Goal: Transaction & Acquisition: Purchase product/service

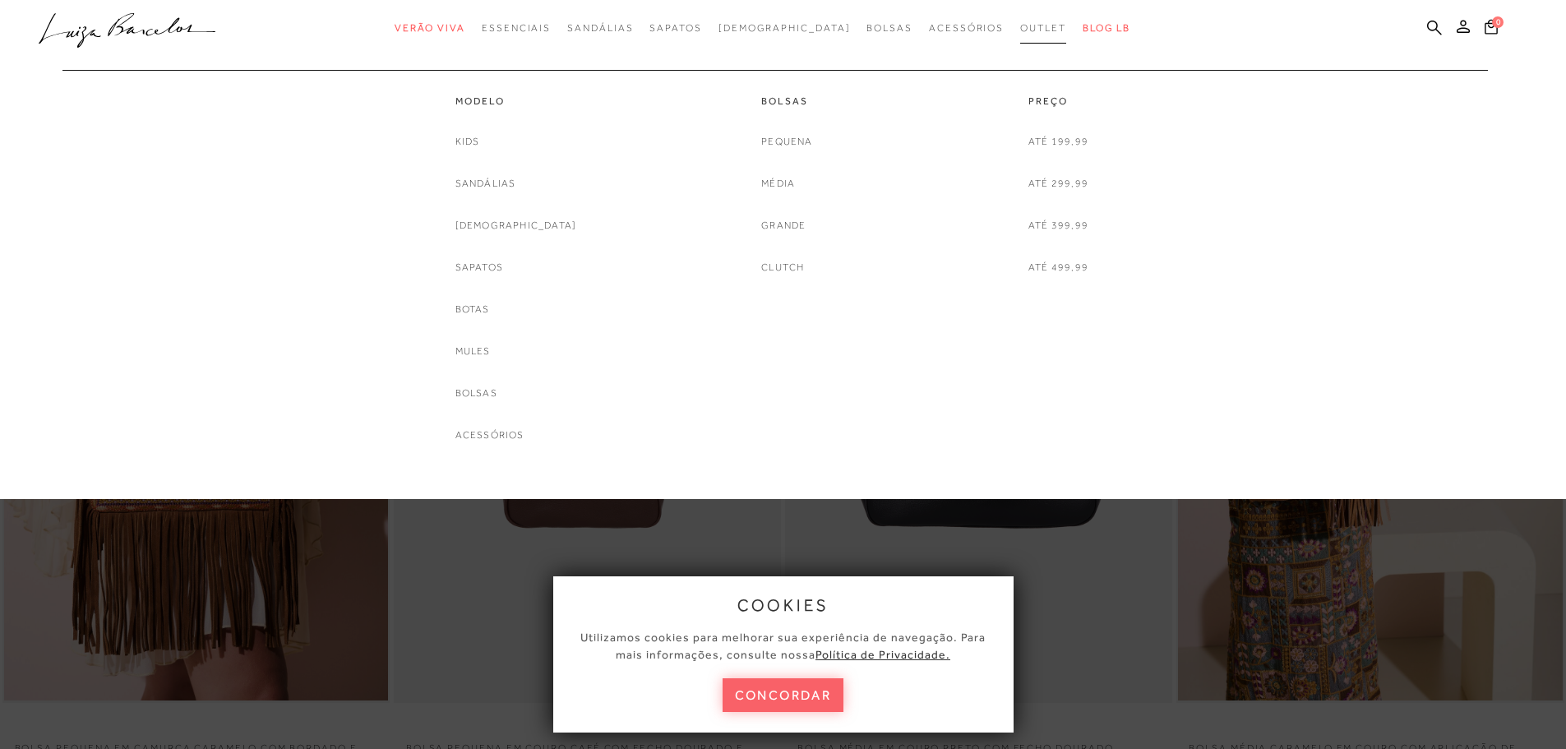
click at [1020, 29] on span "Outlet" at bounding box center [1043, 28] width 46 height 12
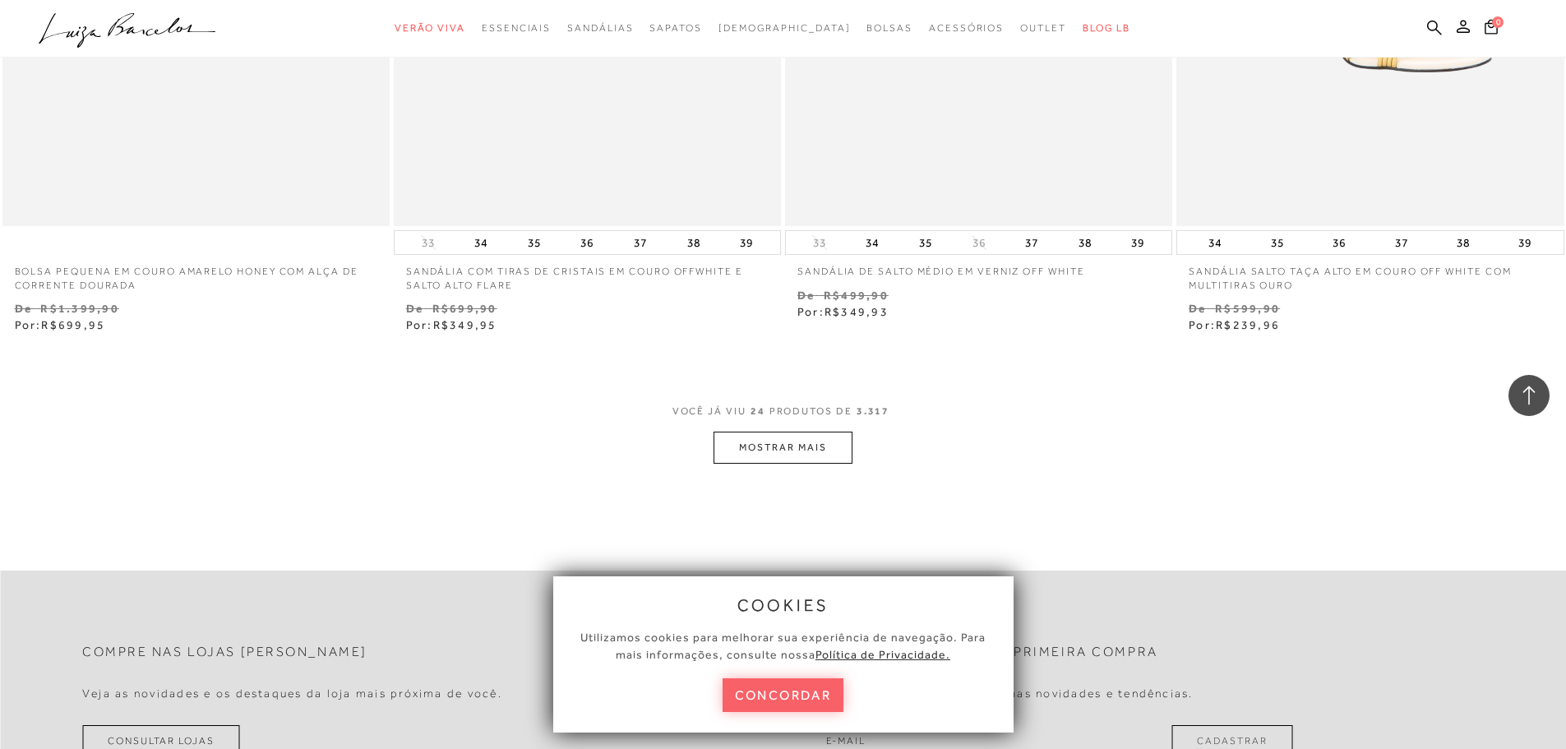
scroll to position [4192, 0]
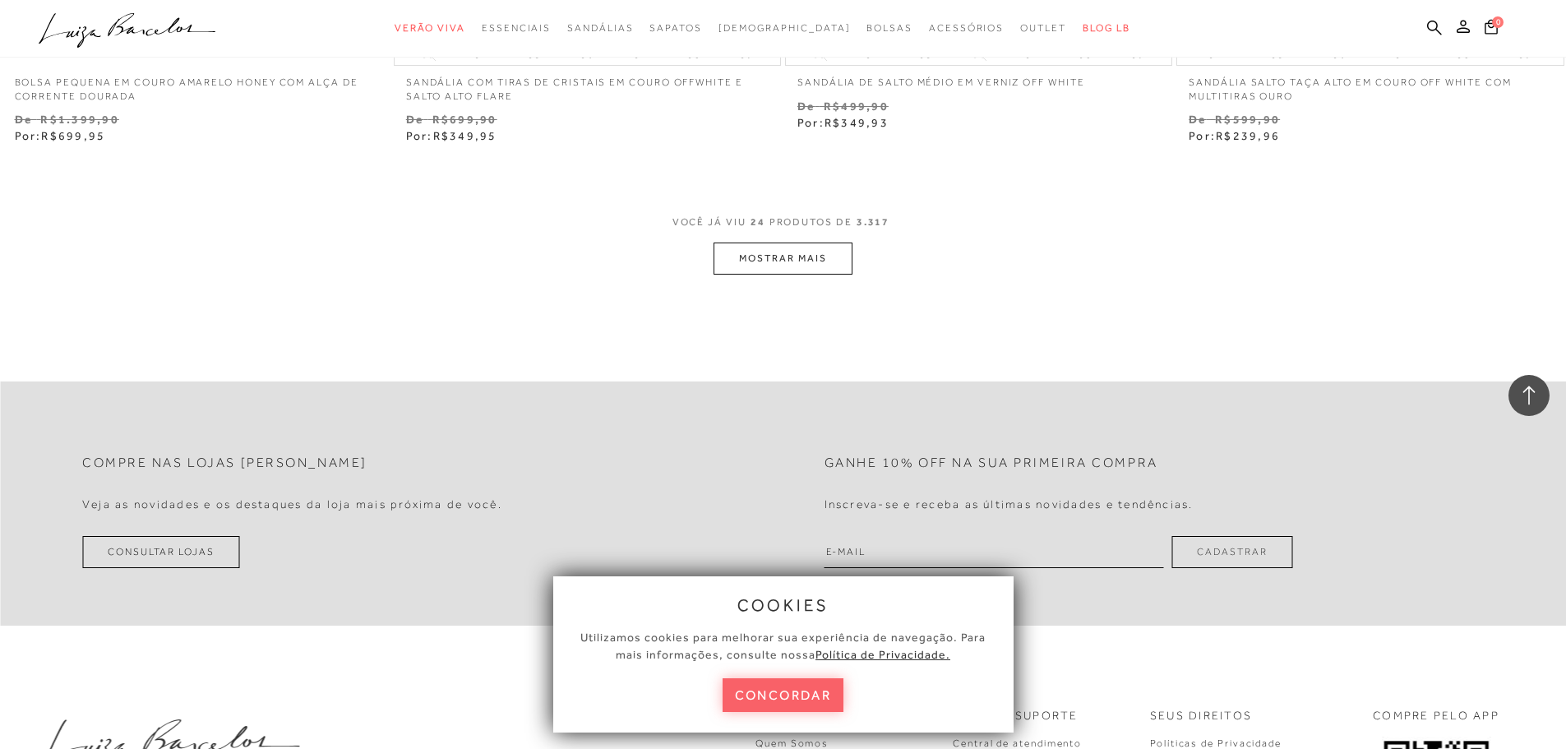
click at [809, 254] on button "MOSTRAR MAIS" at bounding box center [783, 258] width 138 height 32
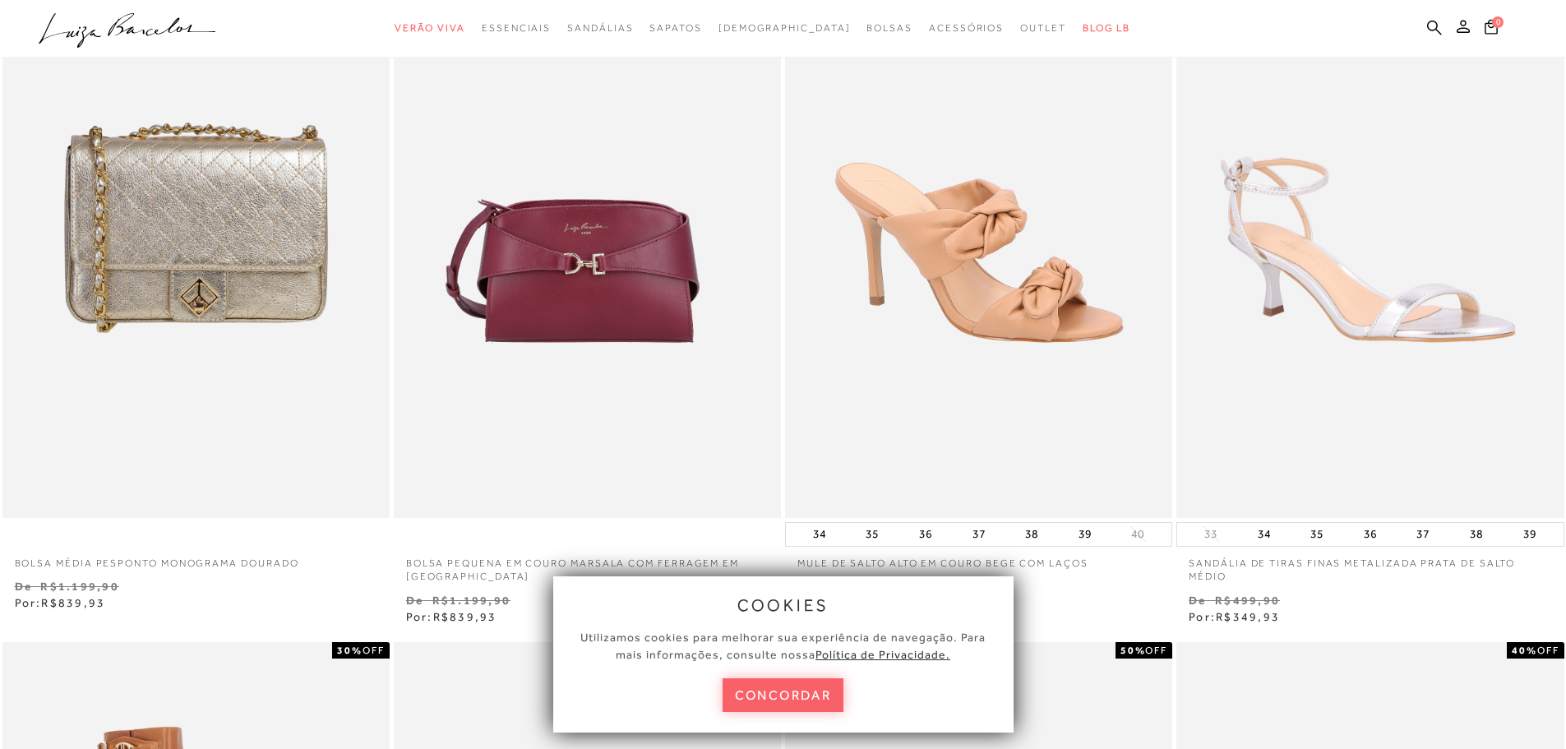
scroll to position [0, 0]
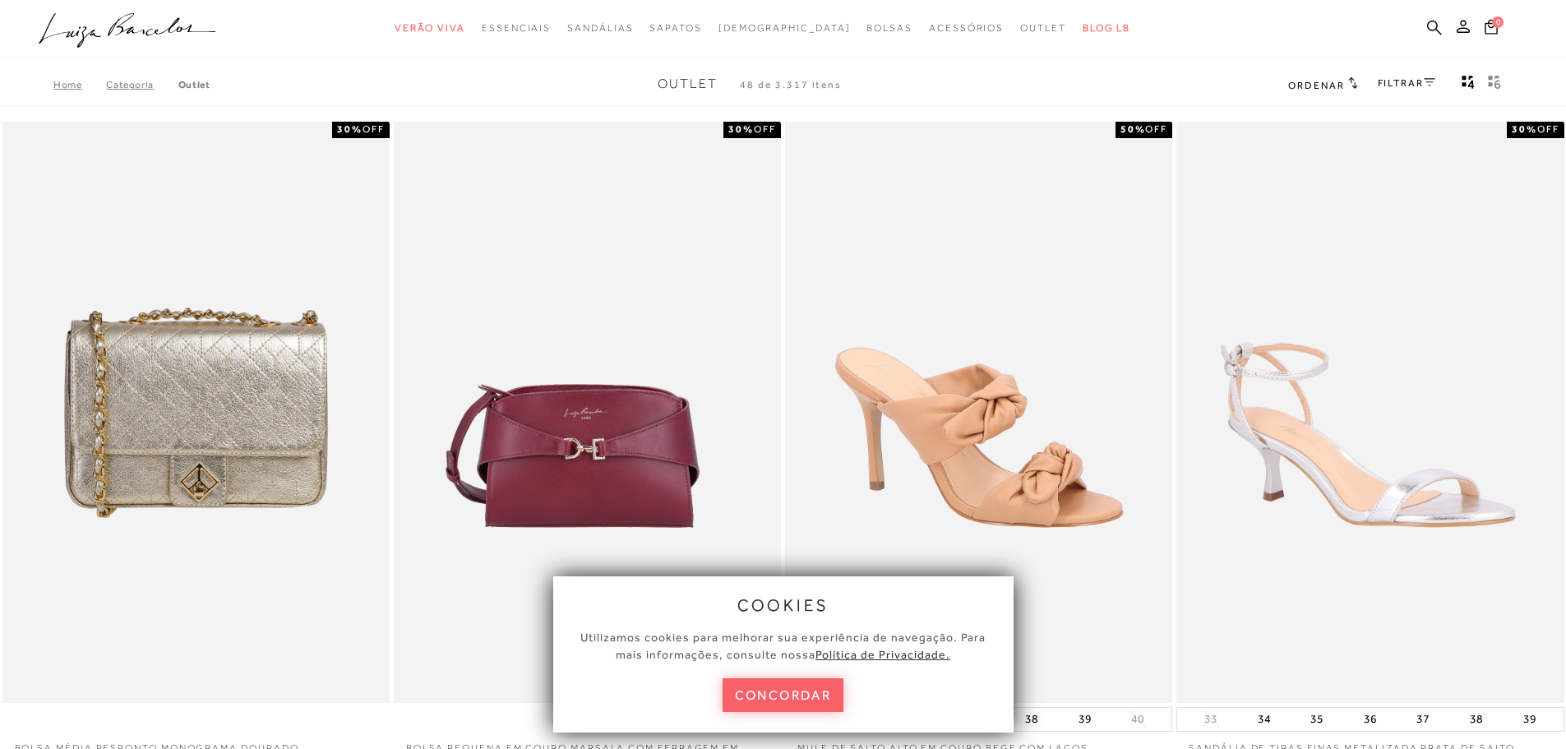
click at [1402, 81] on link "FILTRAR" at bounding box center [1407, 83] width 58 height 12
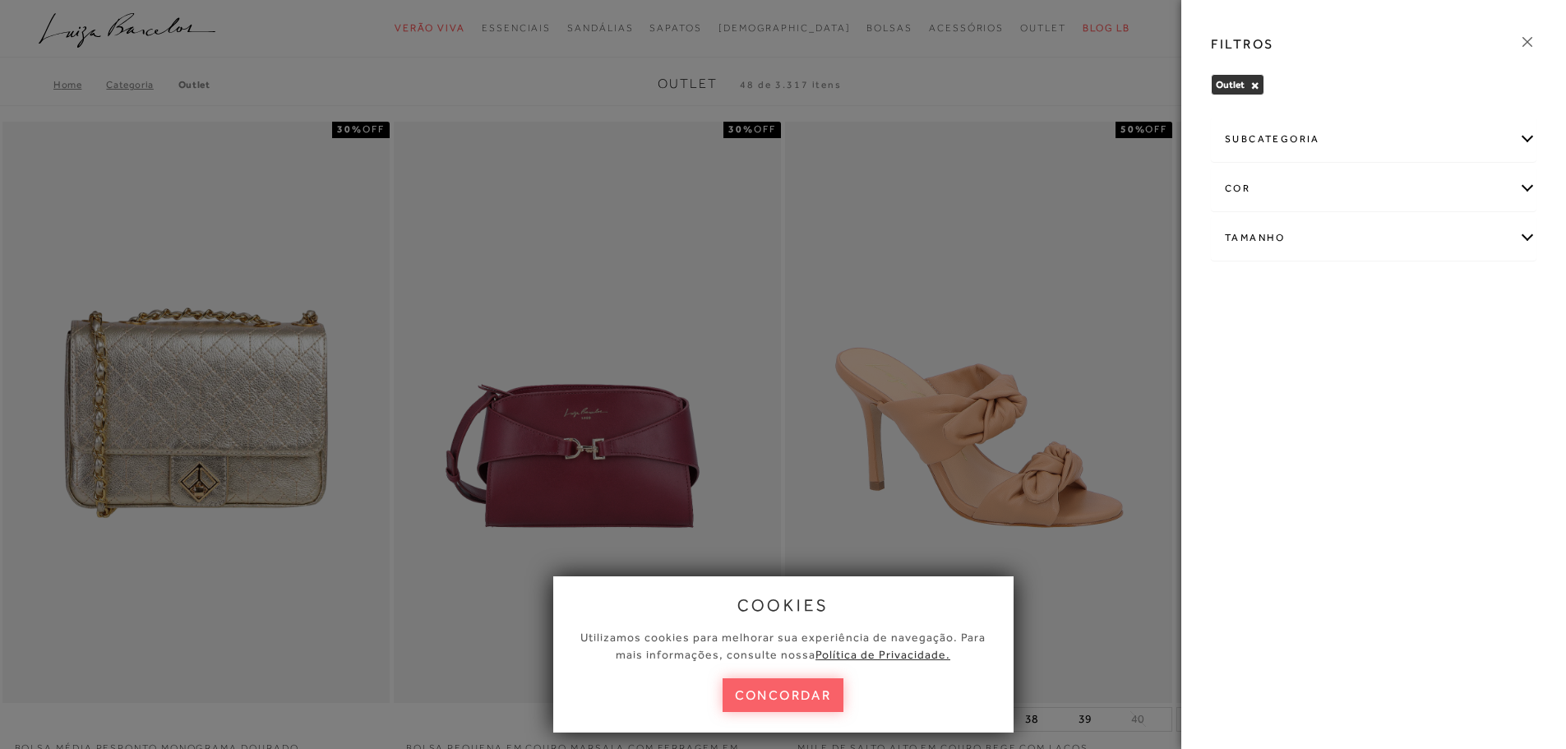
click at [1370, 137] on div "subcategoria" at bounding box center [1374, 140] width 324 height 44
click at [1246, 182] on span "Bolsas" at bounding box center [1240, 184] width 30 height 12
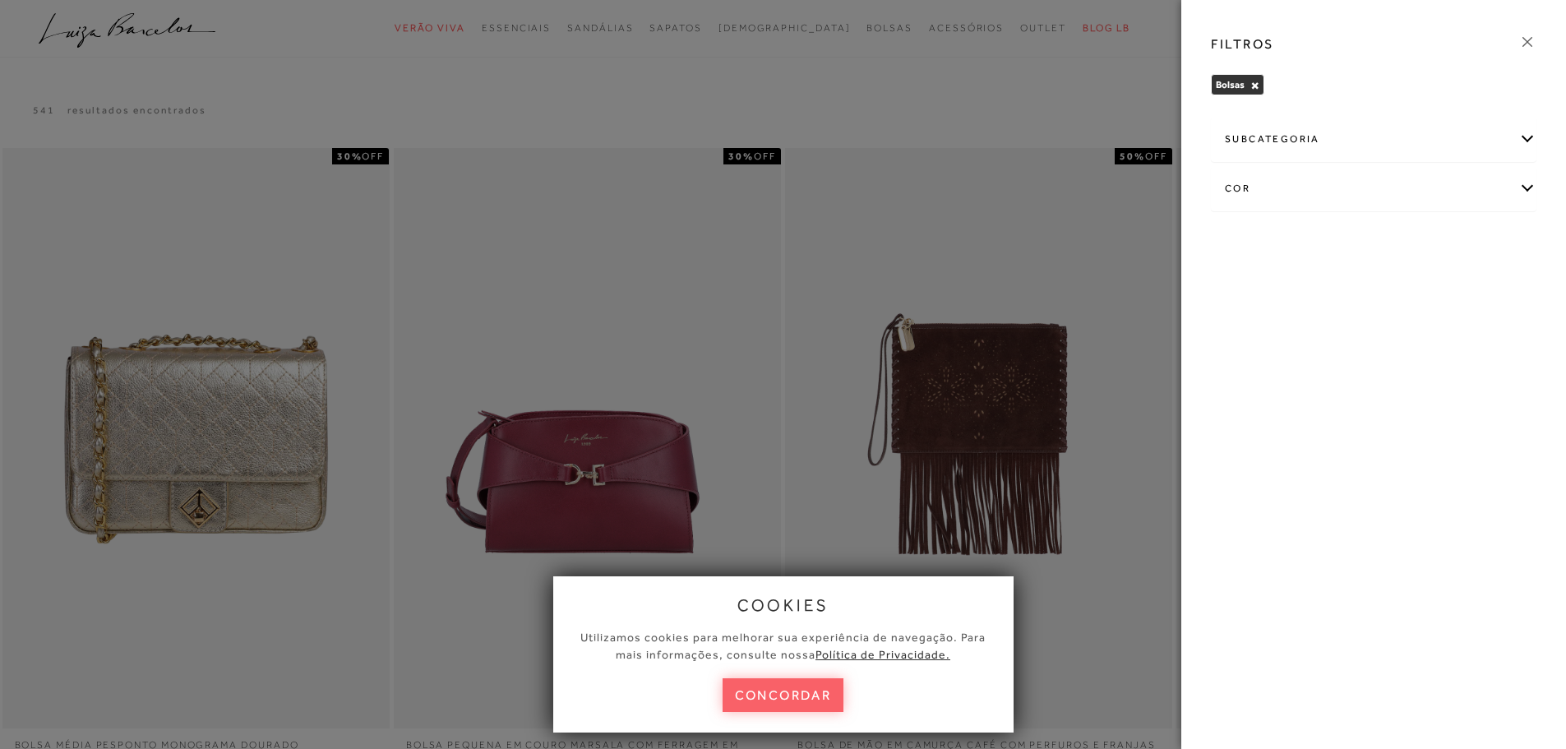
click at [1531, 43] on icon at bounding box center [1527, 42] width 18 height 18
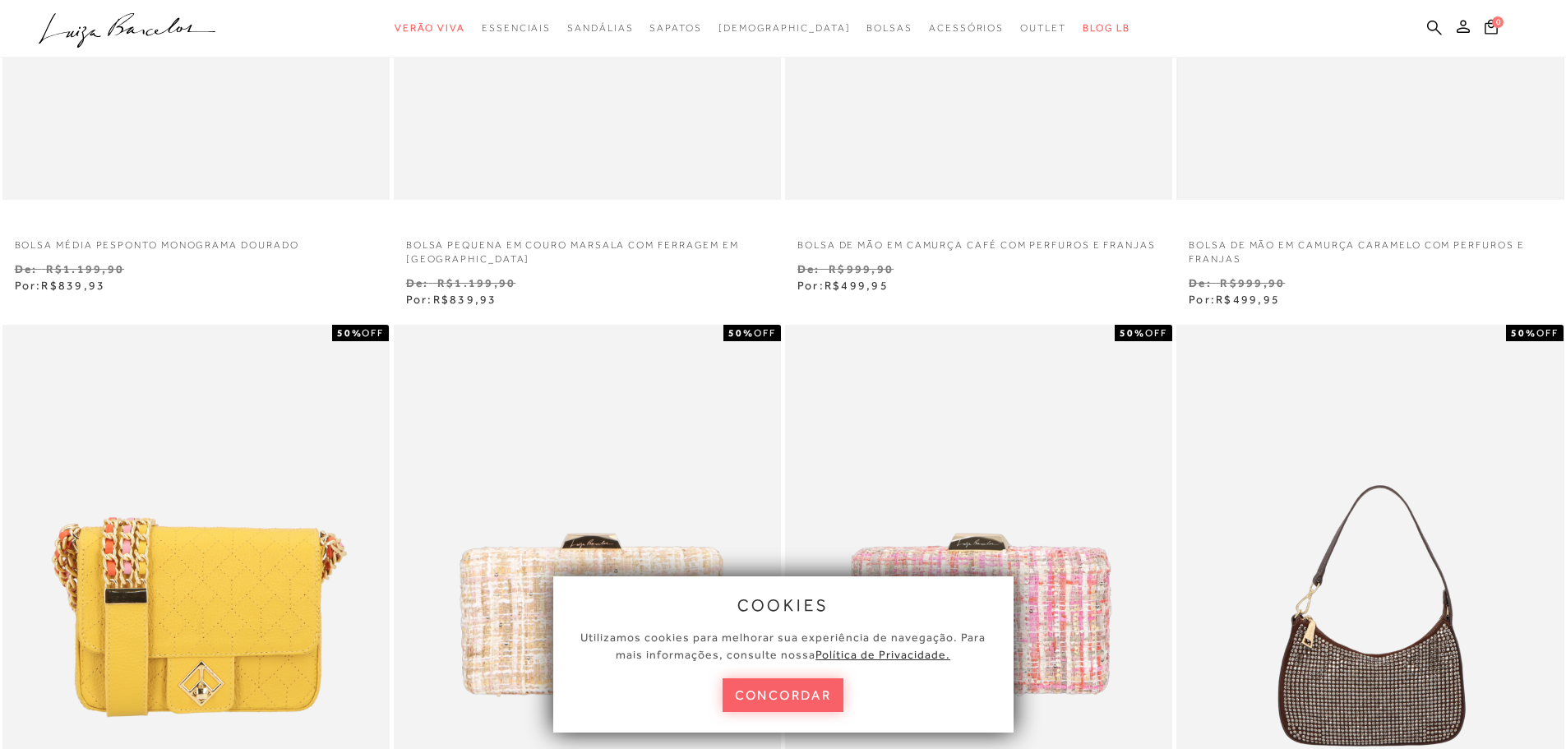
scroll to position [822, 0]
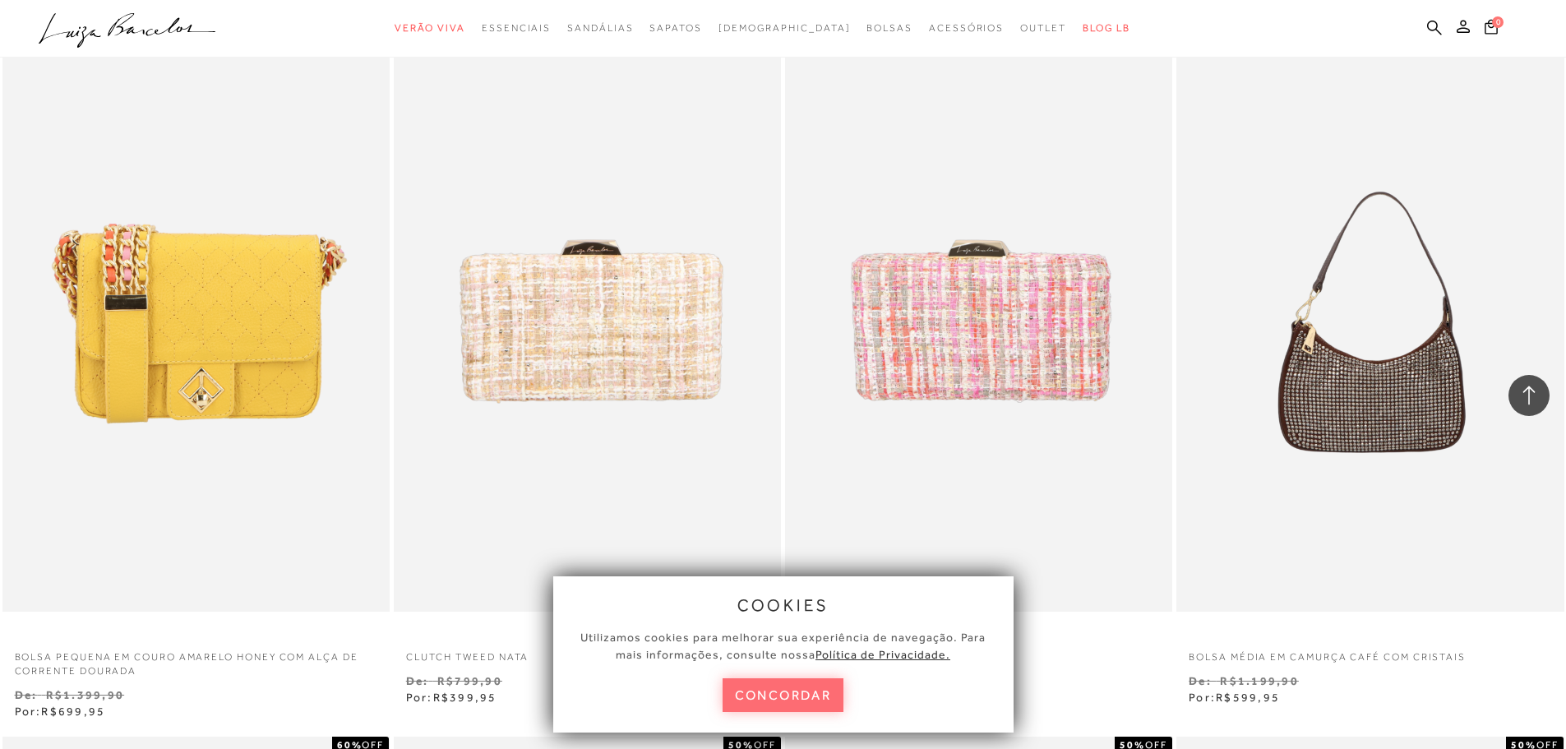
click at [795, 700] on button "concordar" at bounding box center [784, 695] width 122 height 34
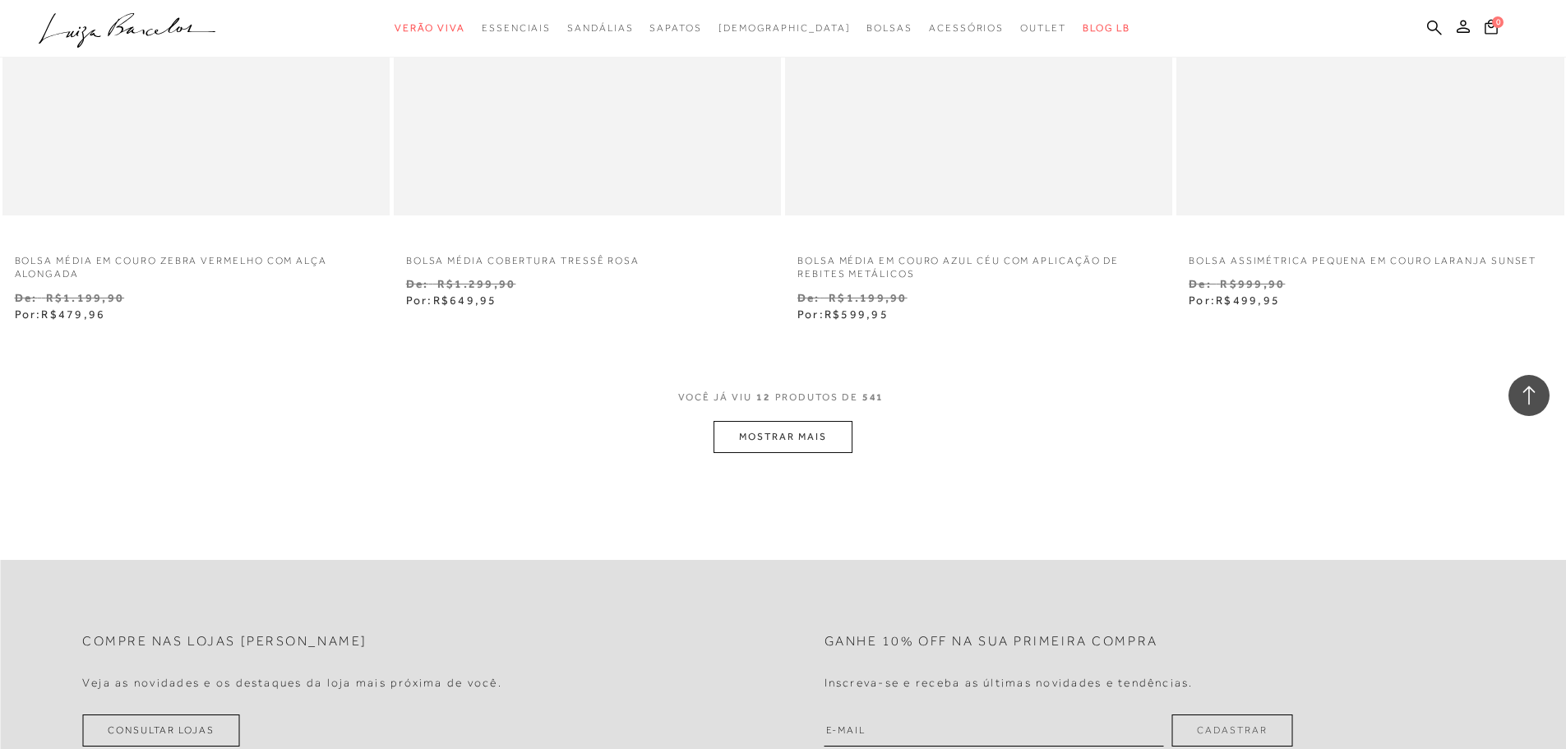
scroll to position [1973, 0]
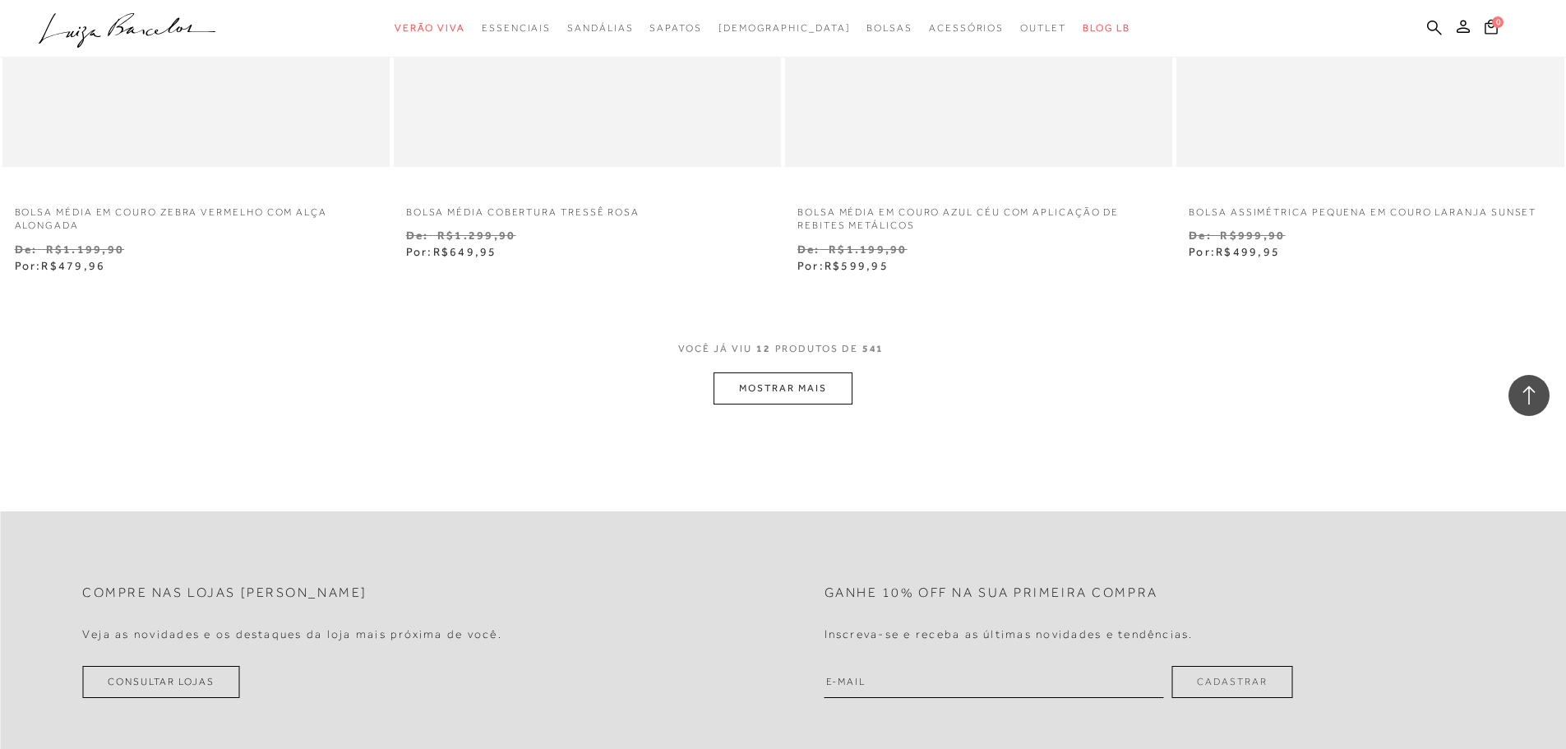
click at [803, 389] on button "MOSTRAR MAIS" at bounding box center [783, 388] width 138 height 32
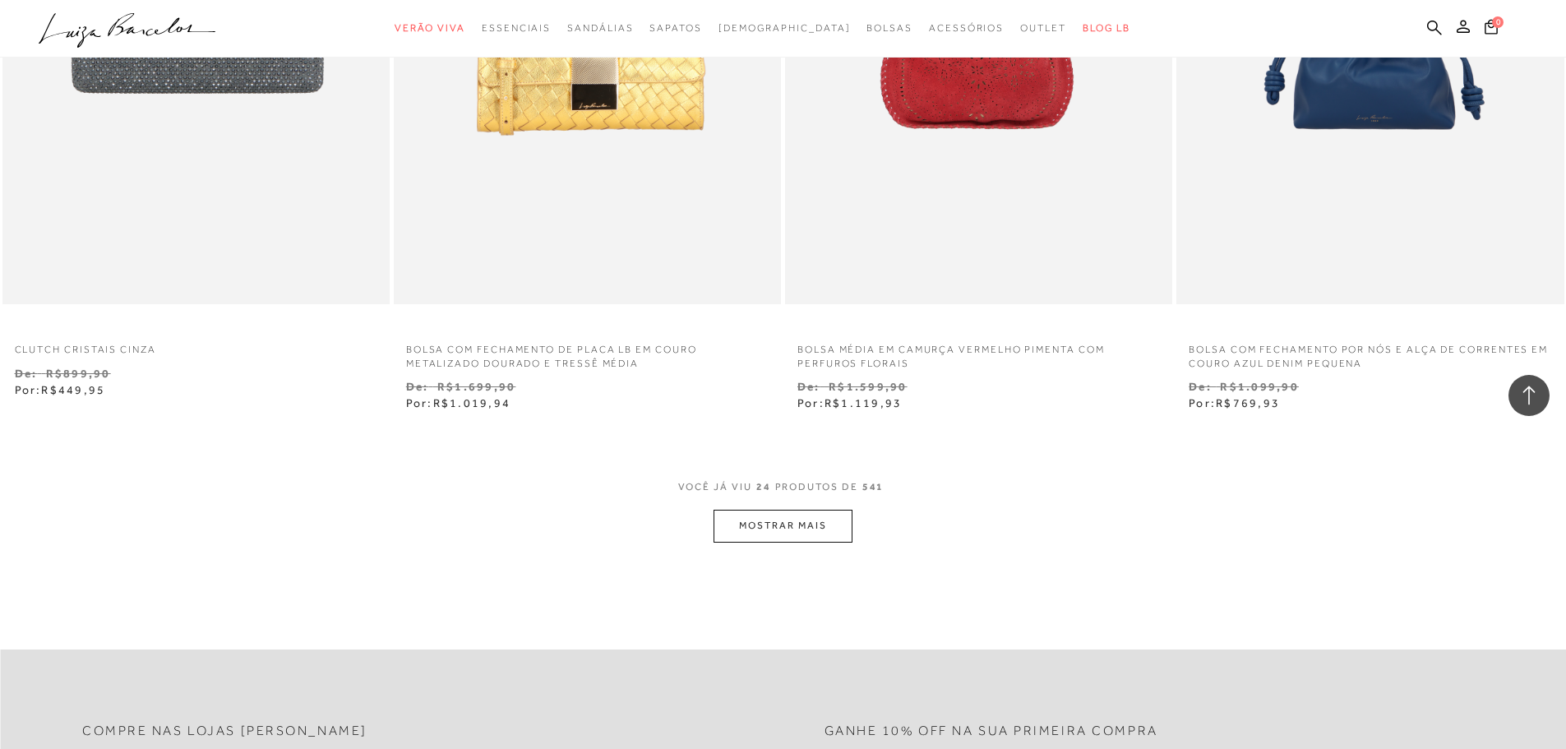
scroll to position [4028, 0]
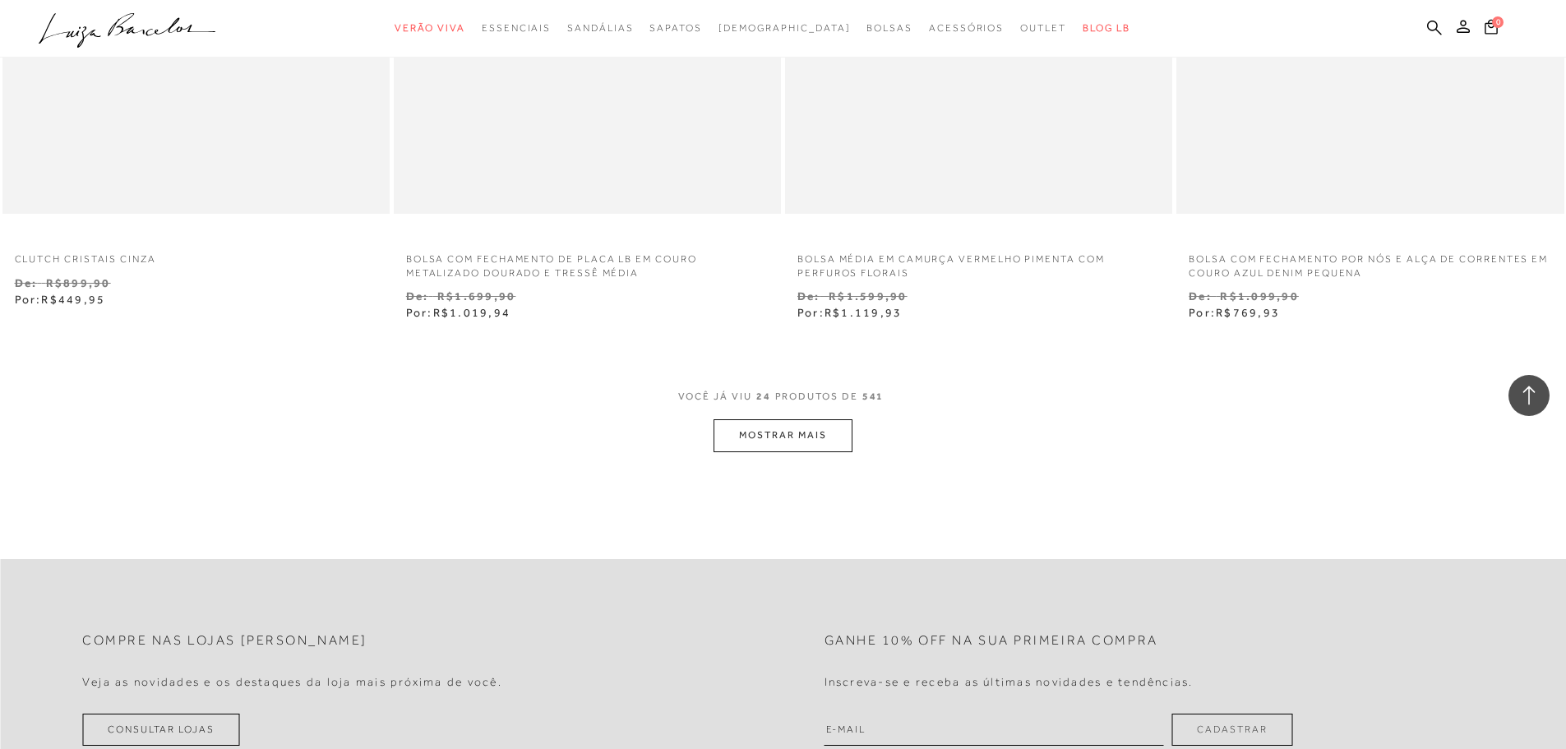
click at [809, 427] on button "MOSTRAR MAIS" at bounding box center [783, 435] width 138 height 32
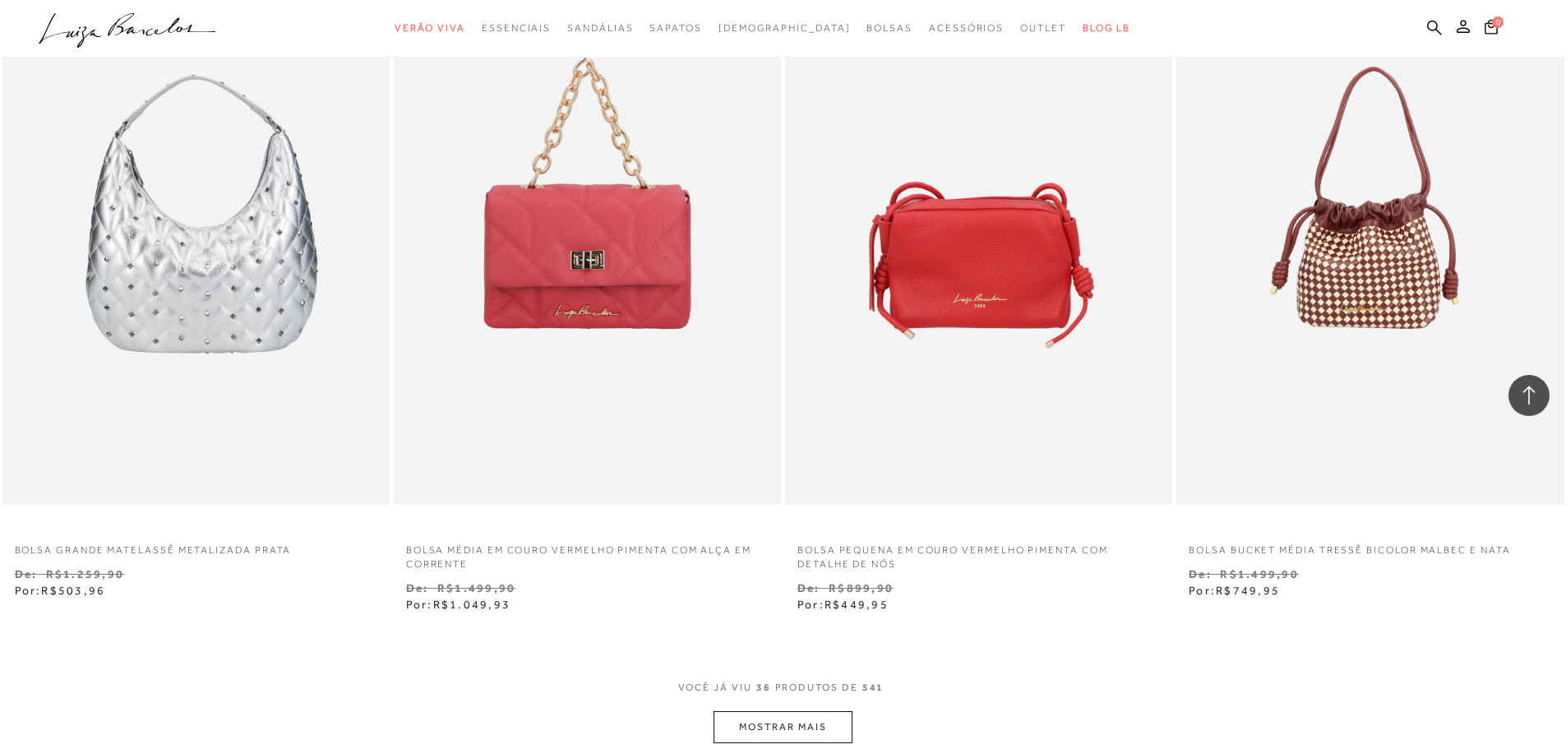
scroll to position [6001, 0]
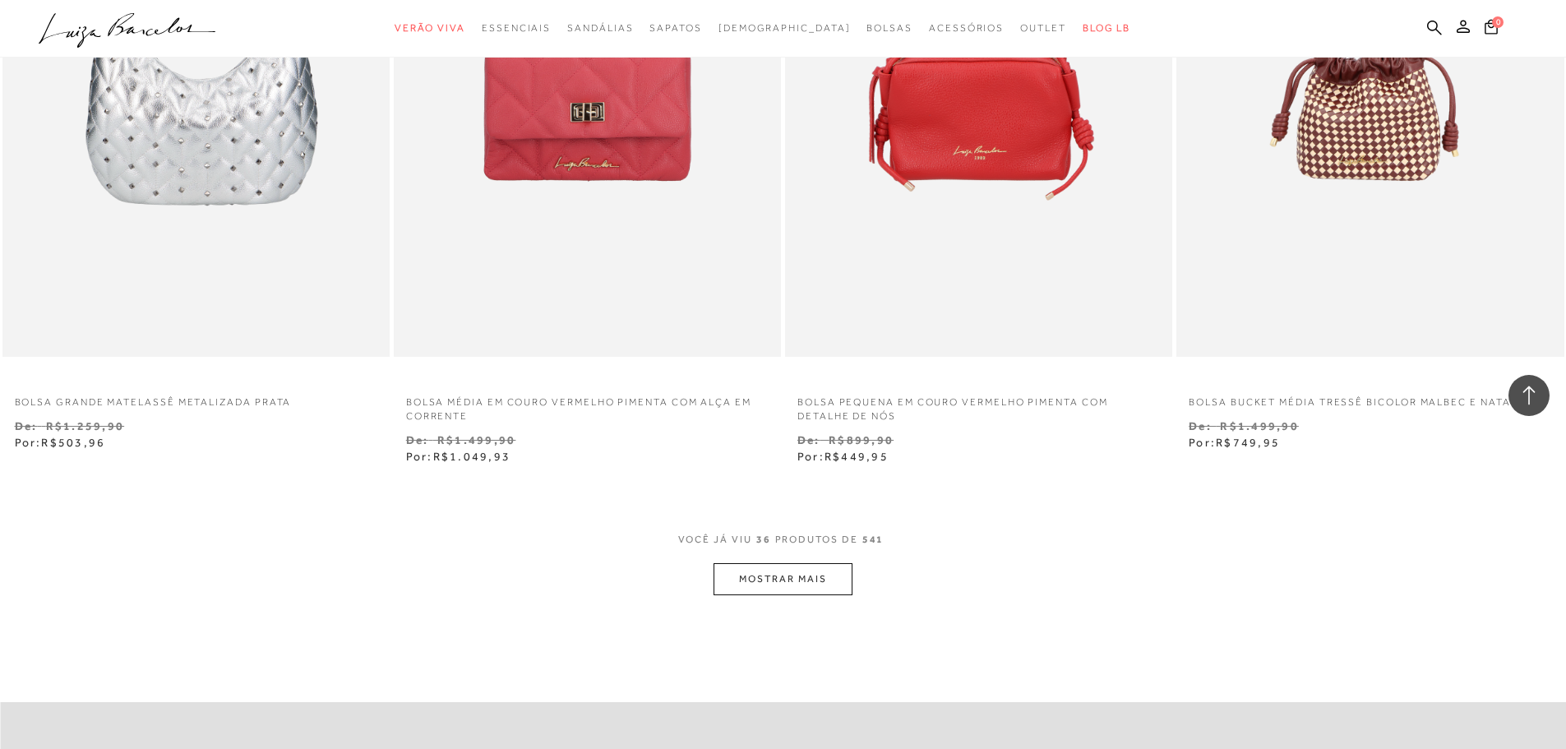
click at [755, 580] on button "MOSTRAR MAIS" at bounding box center [783, 579] width 138 height 32
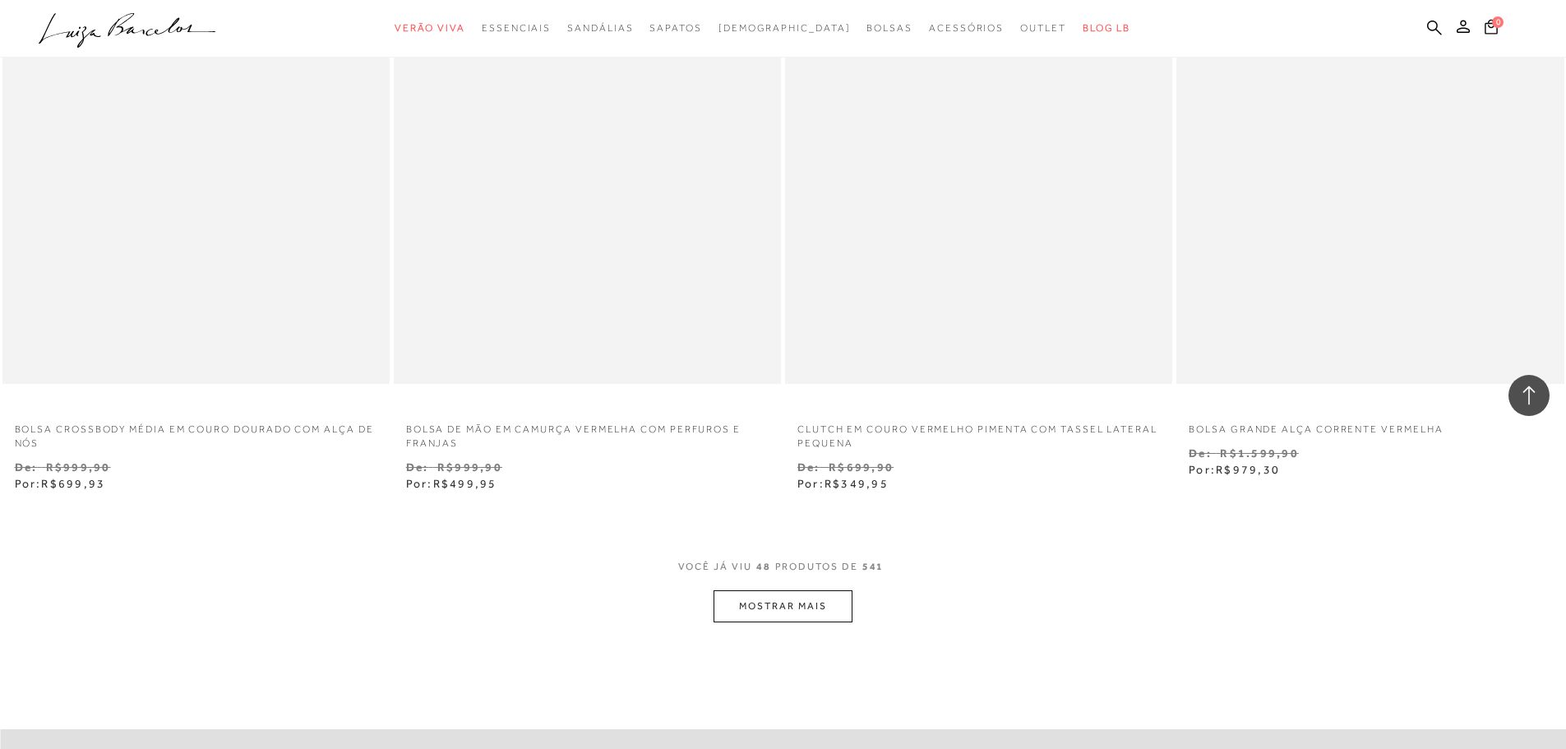
scroll to position [8138, 0]
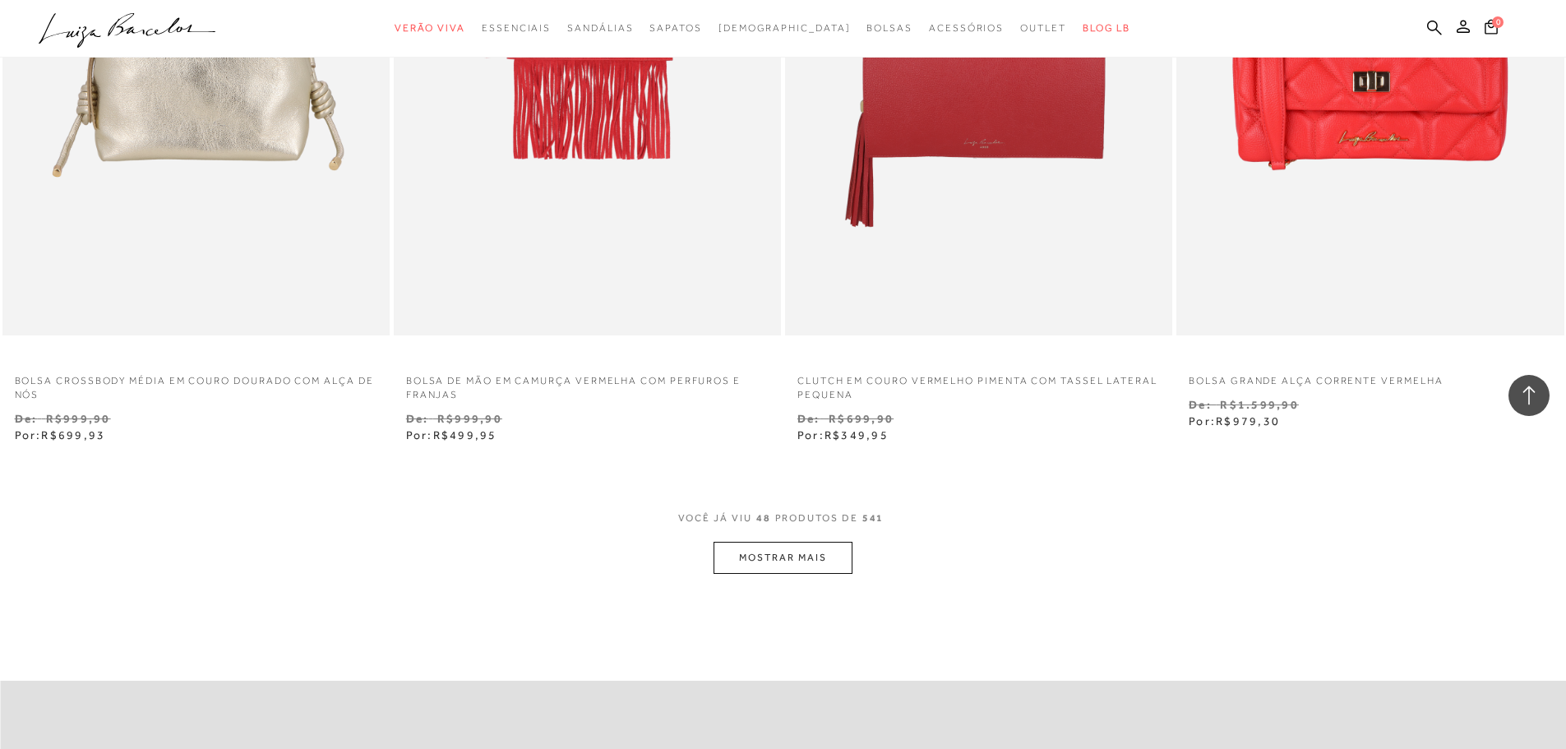
click at [760, 553] on button "MOSTRAR MAIS" at bounding box center [783, 558] width 138 height 32
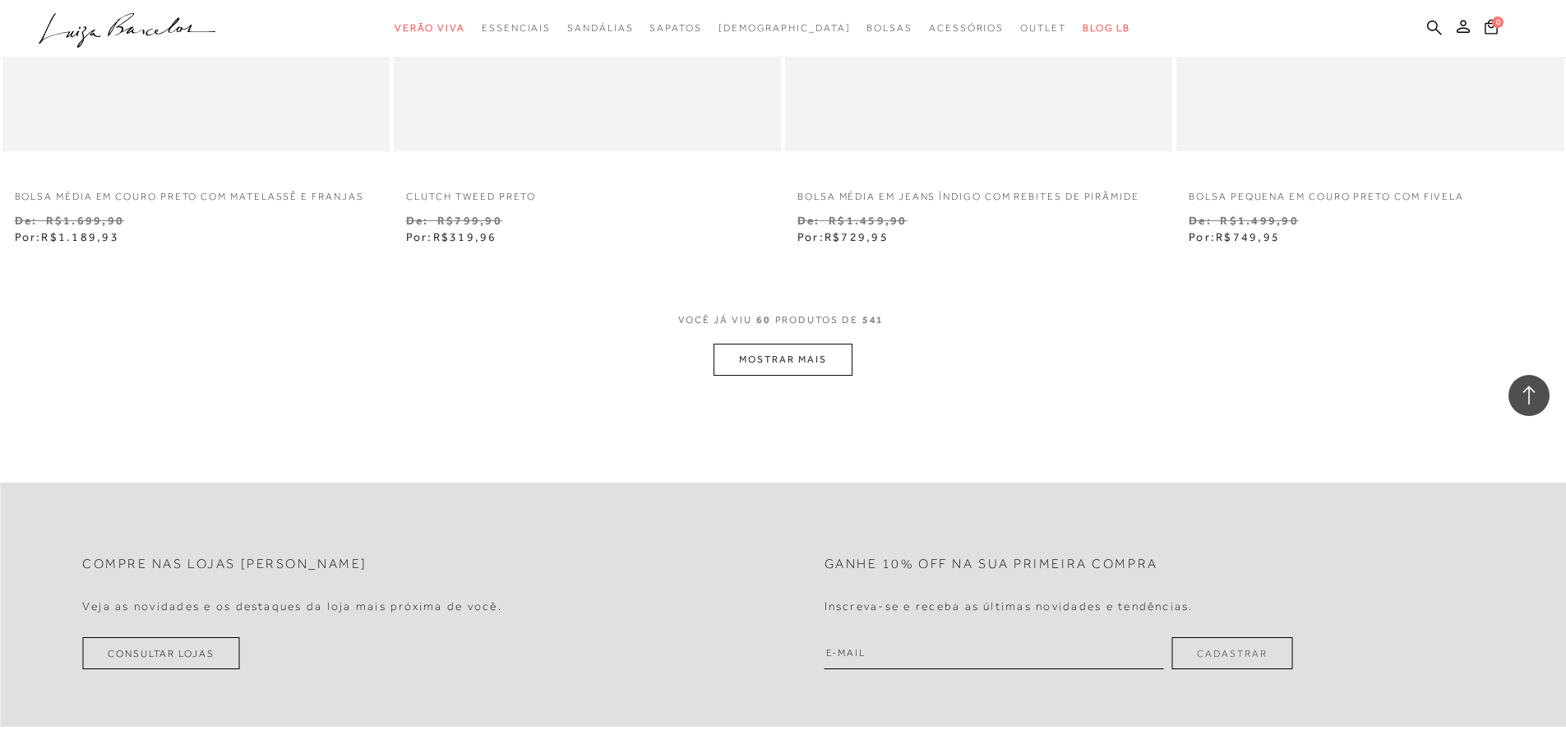
scroll to position [10440, 0]
click at [817, 367] on button "MOSTRAR MAIS" at bounding box center [783, 358] width 138 height 32
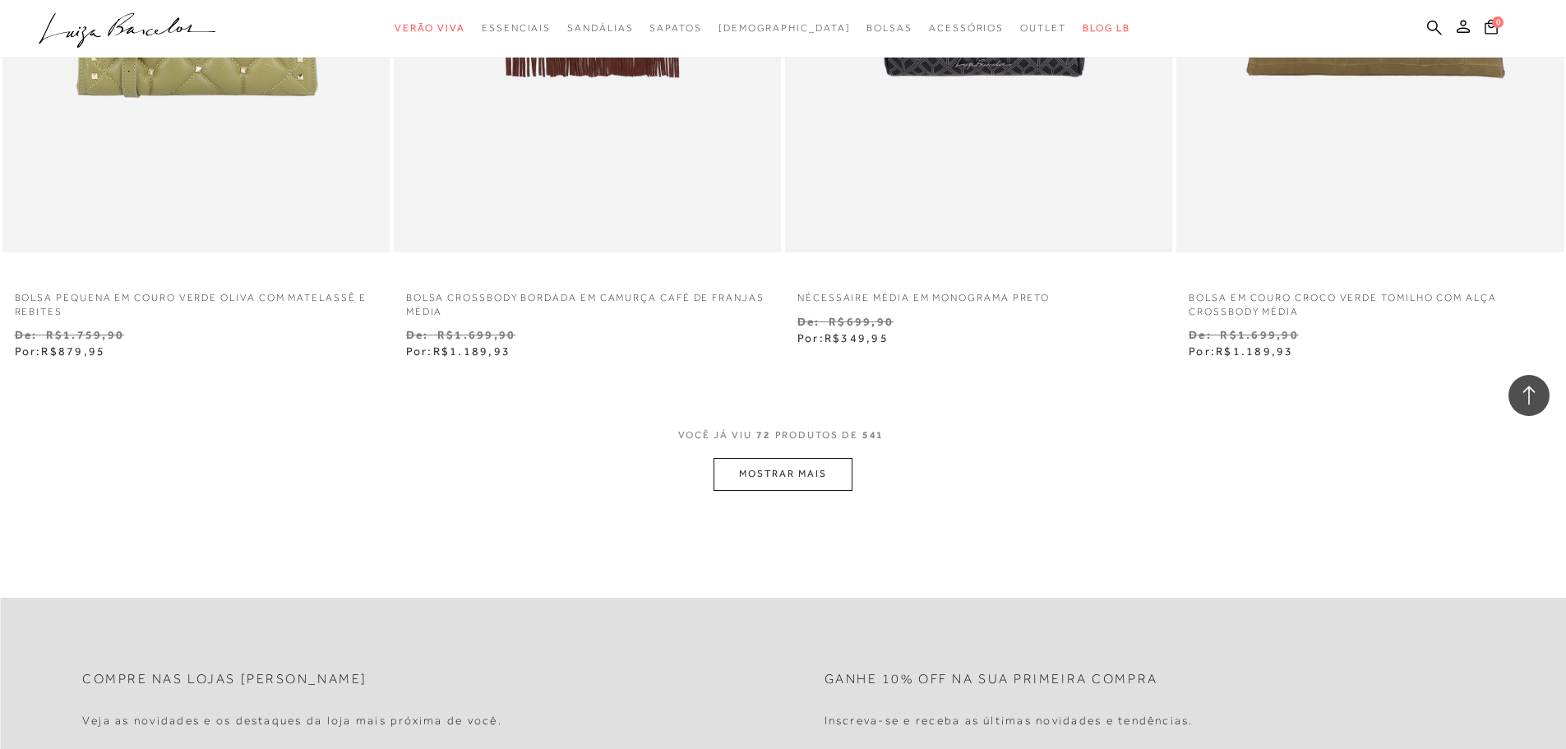
scroll to position [12495, 0]
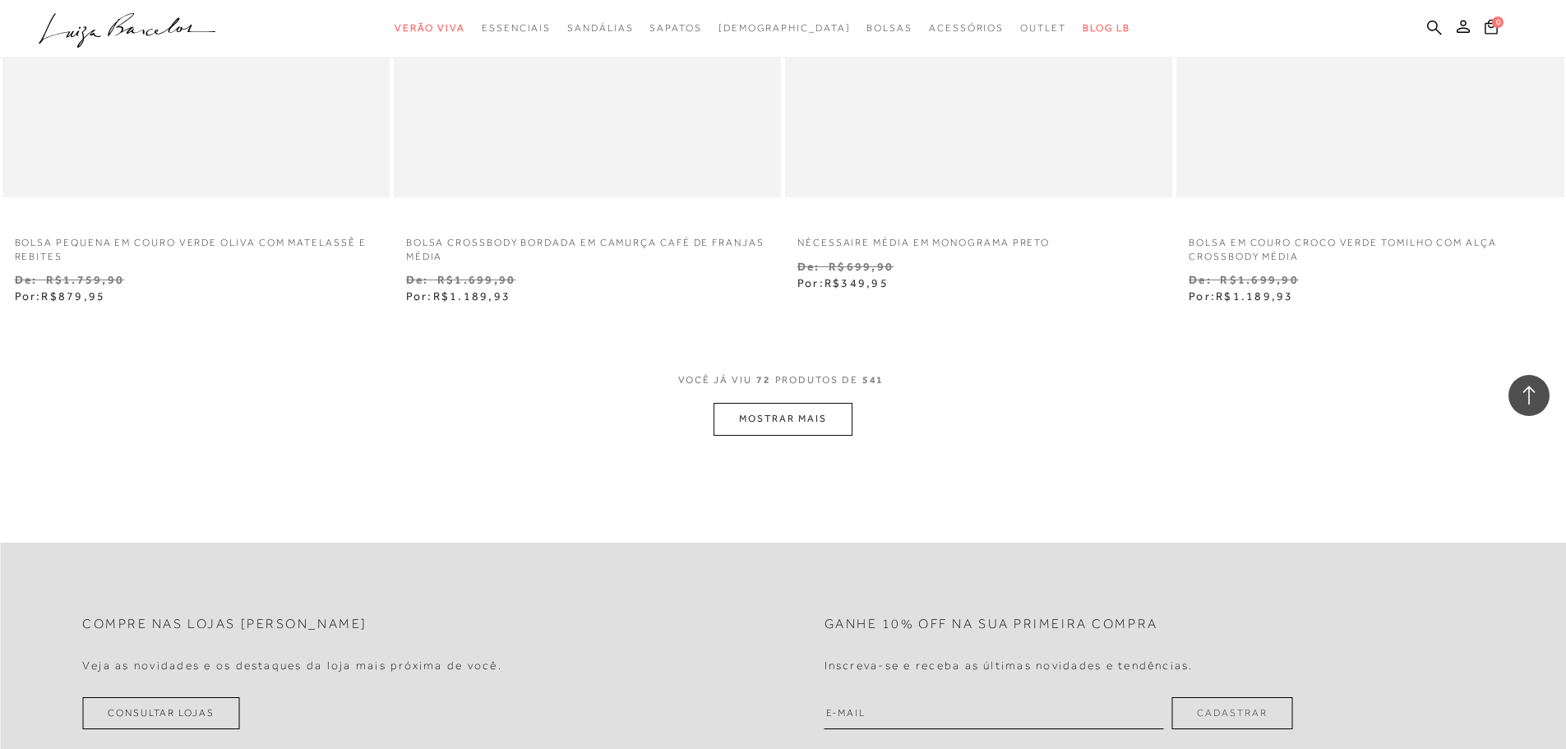
click at [783, 420] on button "MOSTRAR MAIS" at bounding box center [783, 419] width 138 height 32
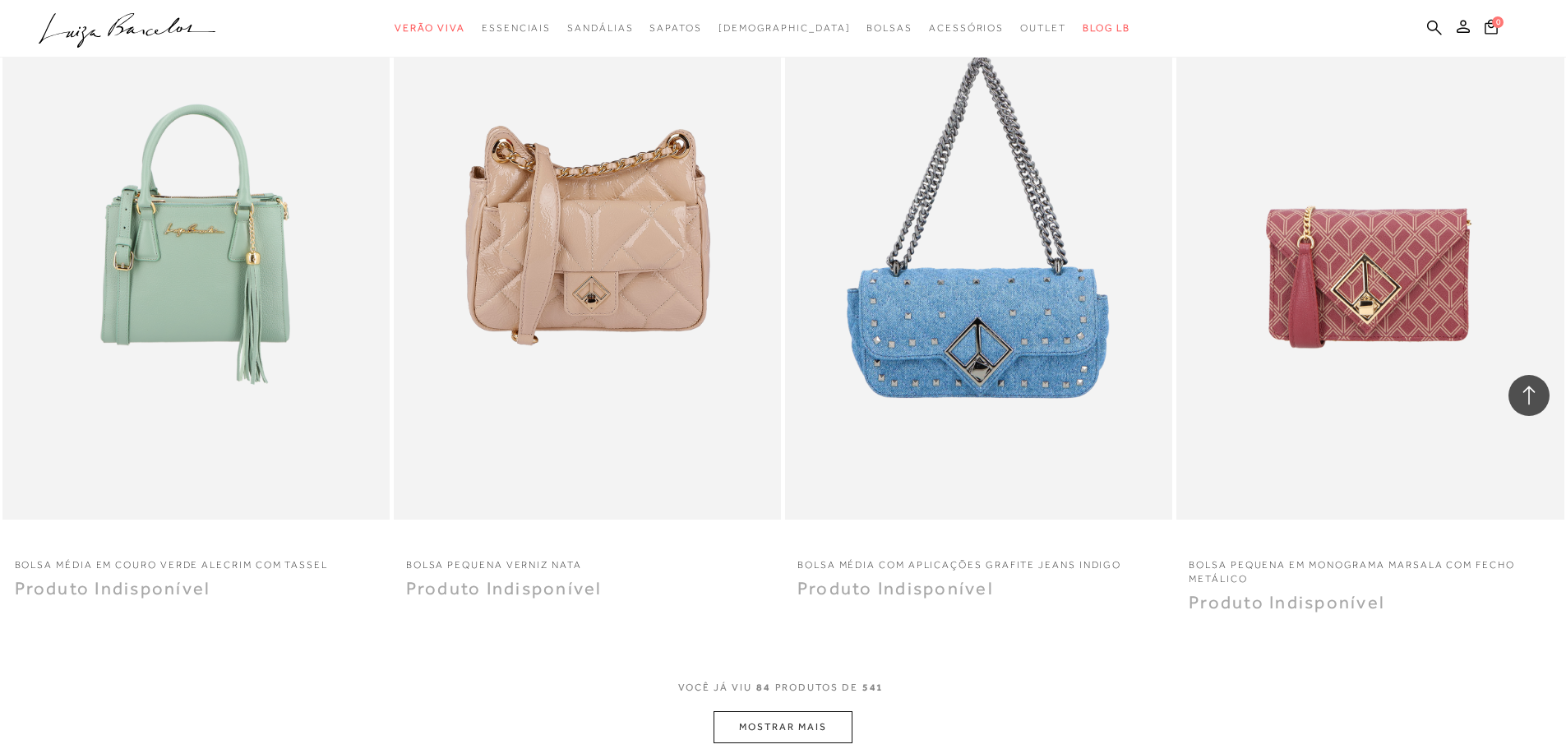
scroll to position [14303, 0]
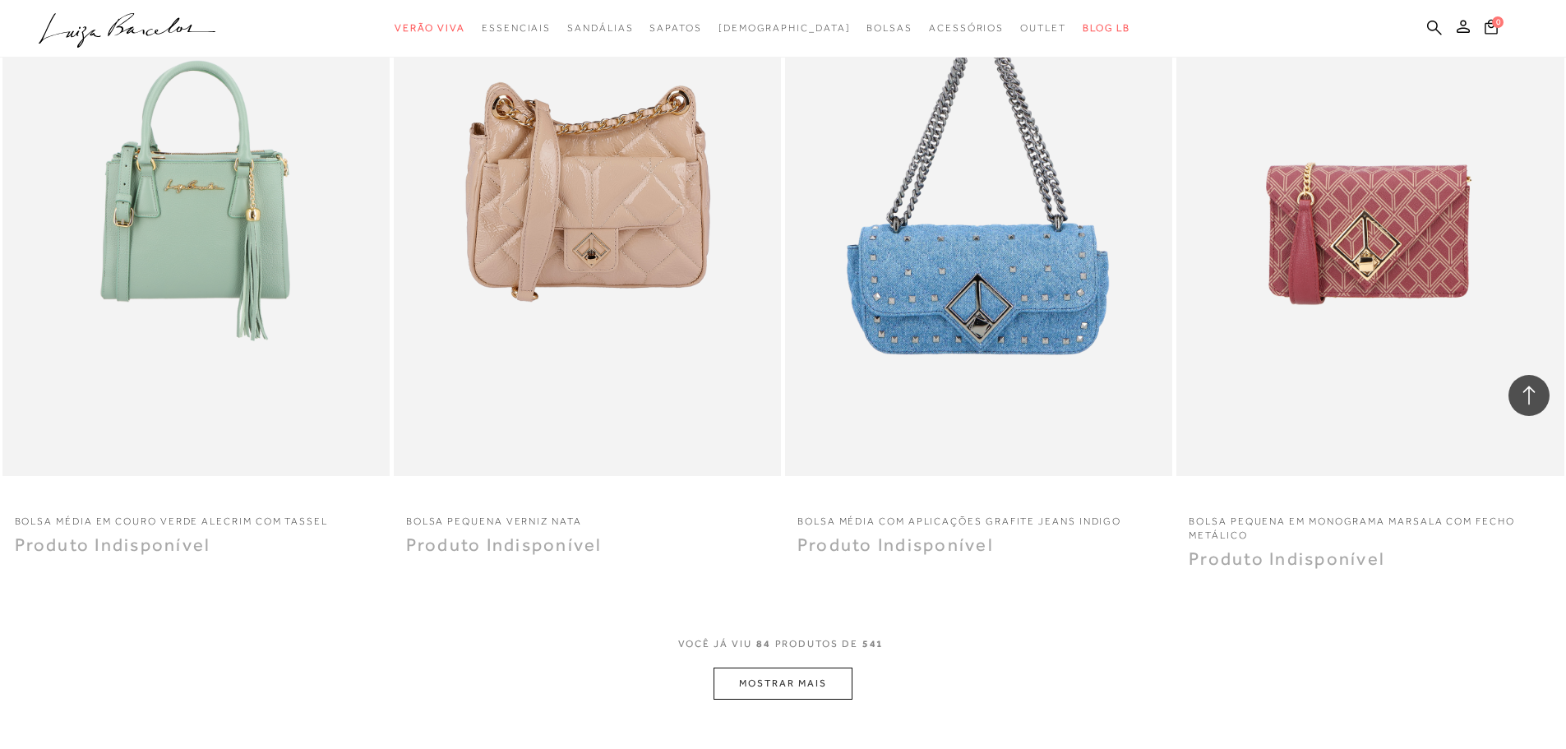
click at [766, 683] on button "MOSTRAR MAIS" at bounding box center [783, 683] width 138 height 32
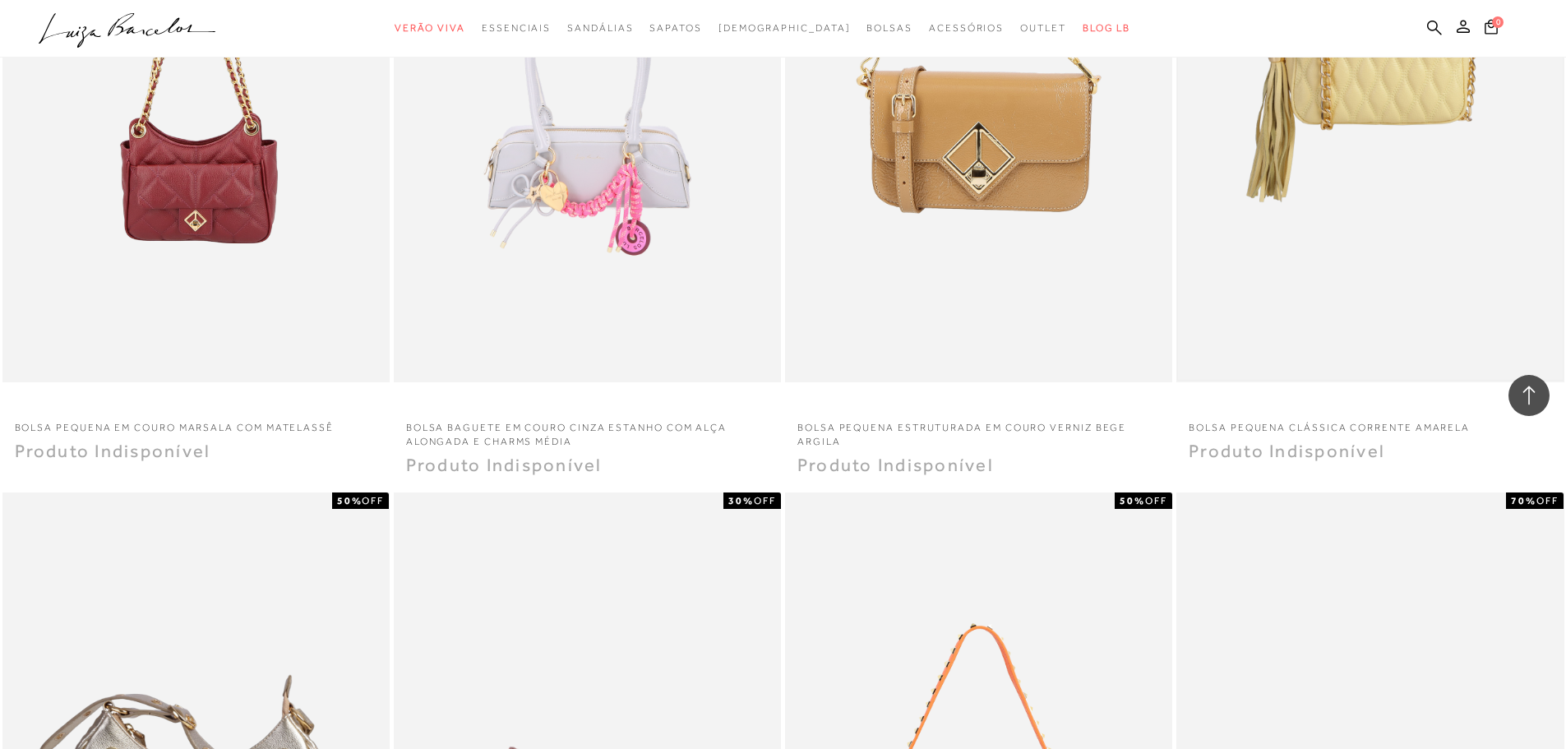
scroll to position [15536, 0]
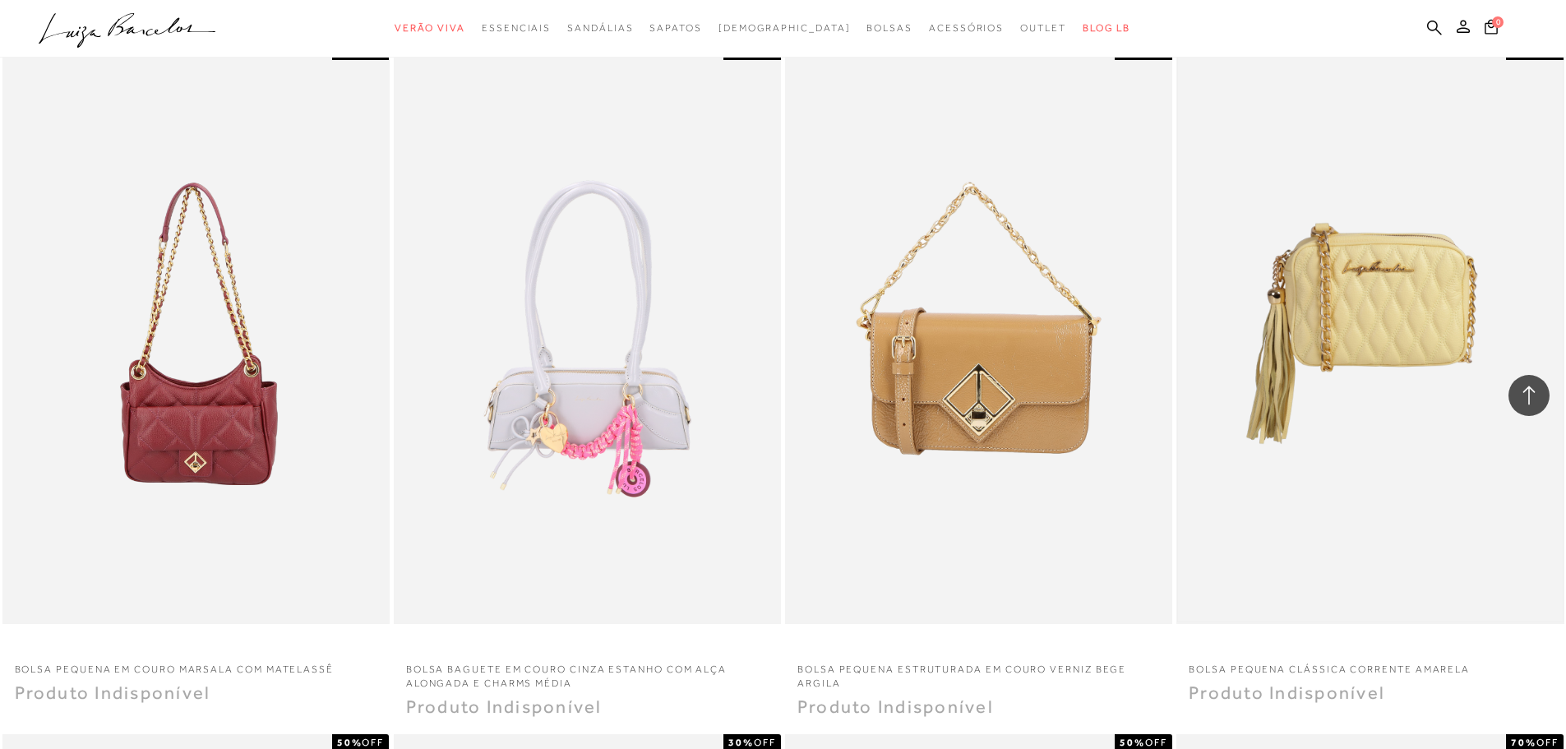
click at [1361, 330] on img at bounding box center [1370, 333] width 384 height 576
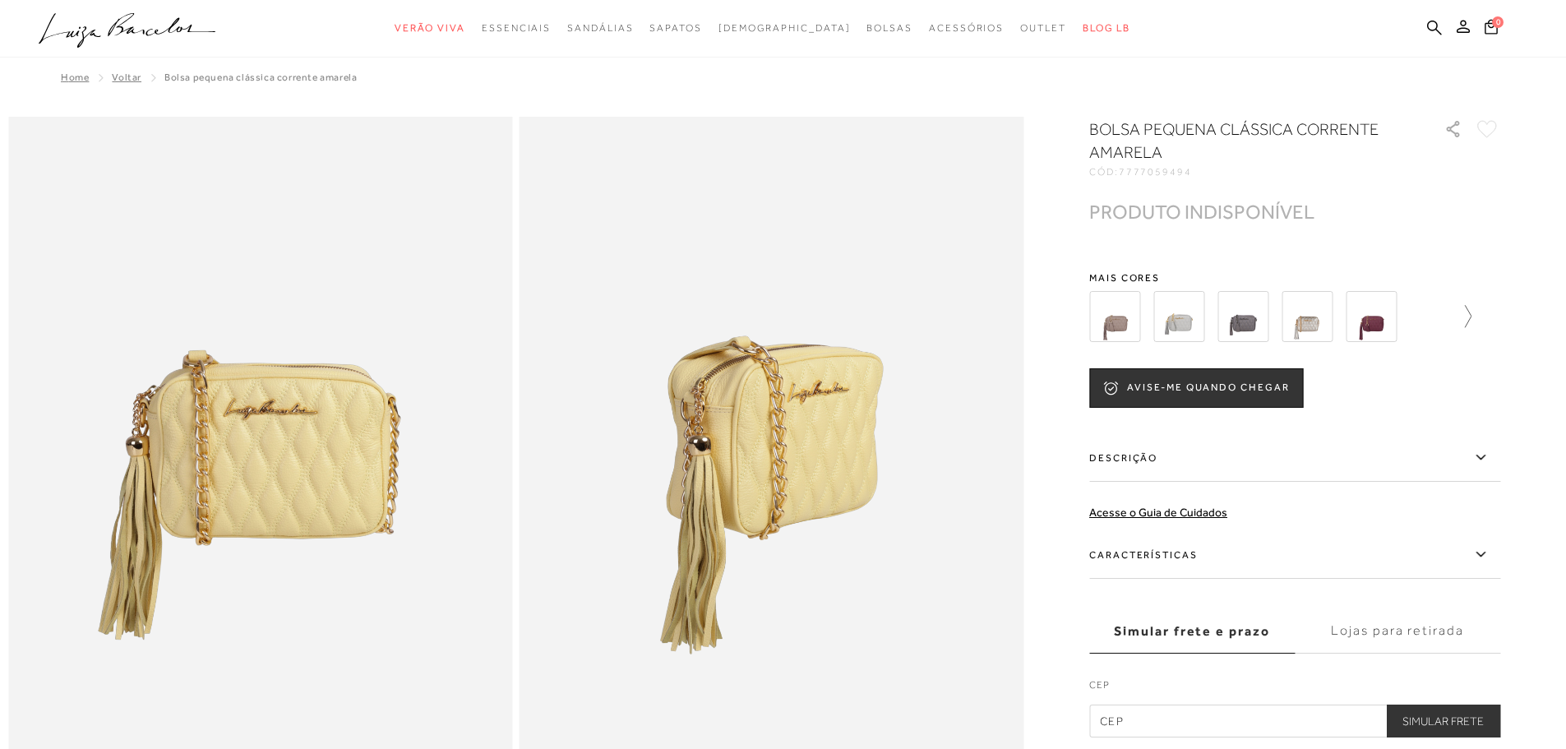
click at [1469, 314] on icon at bounding box center [1459, 316] width 23 height 23
click at [1466, 314] on div at bounding box center [1289, 316] width 353 height 61
click at [1500, 312] on icon at bounding box center [1488, 316] width 23 height 23
click at [1286, 321] on img at bounding box center [1271, 316] width 51 height 51
click at [1282, 318] on img at bounding box center [1271, 316] width 51 height 51
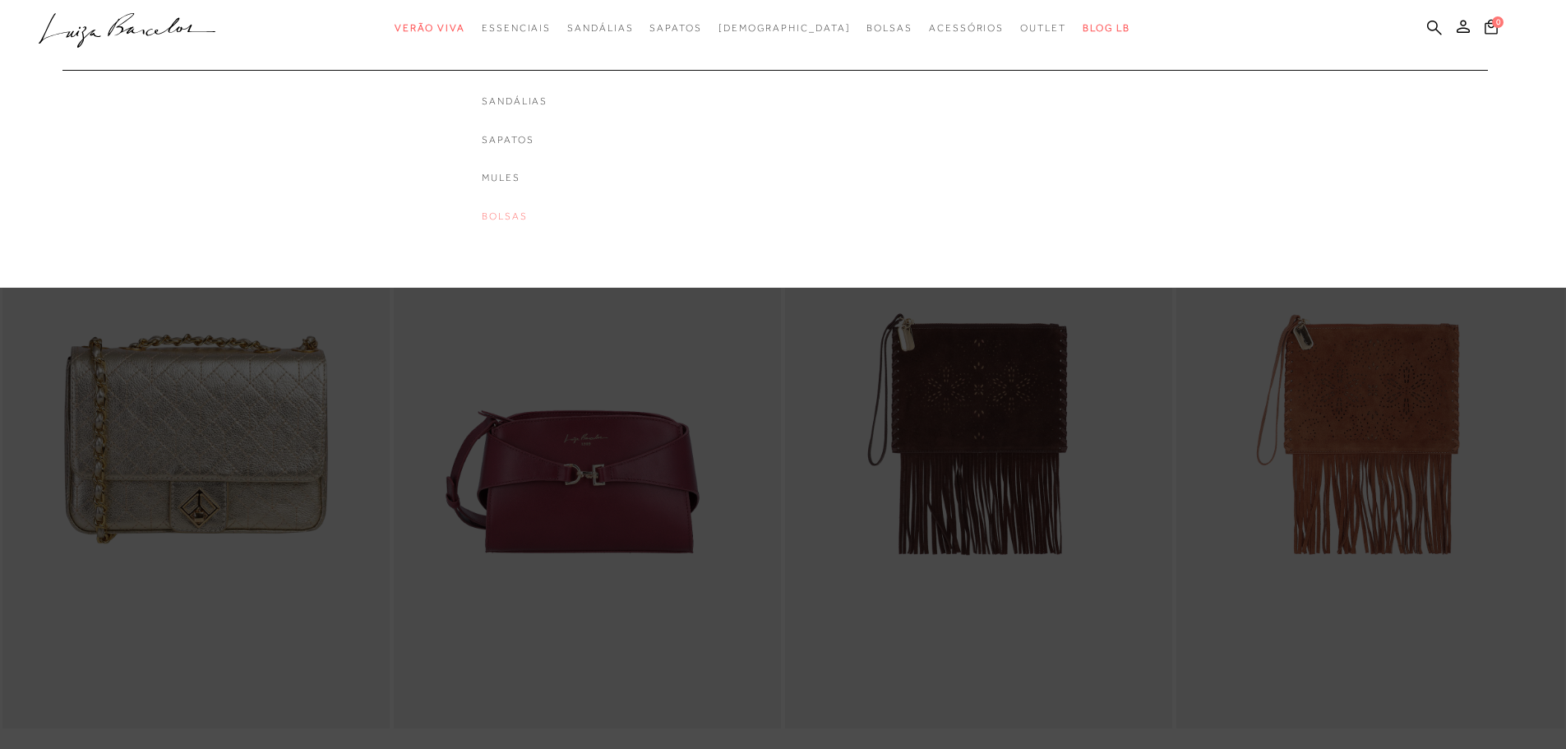
click at [537, 215] on link "Bolsas" at bounding box center [515, 217] width 66 height 14
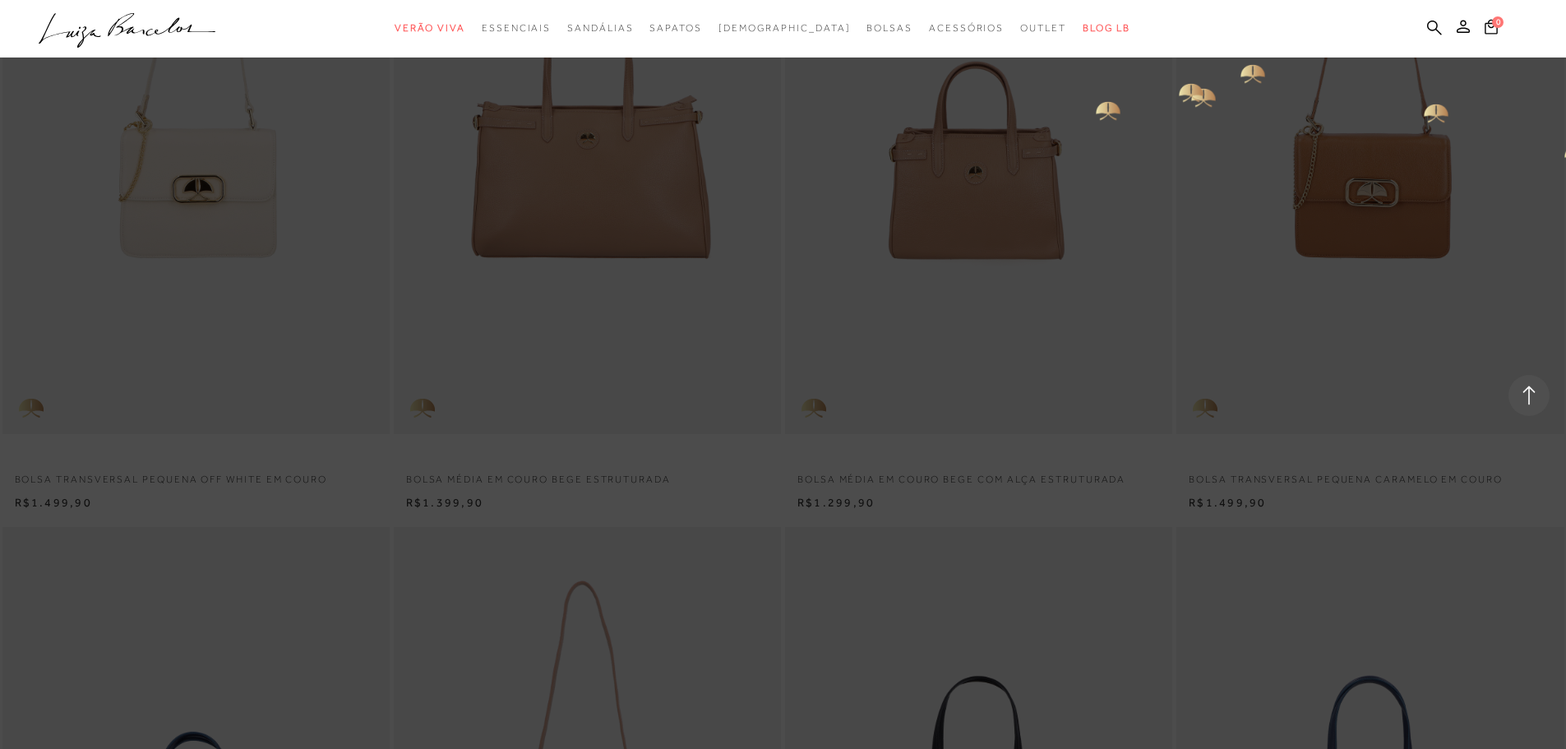
scroll to position [2302, 0]
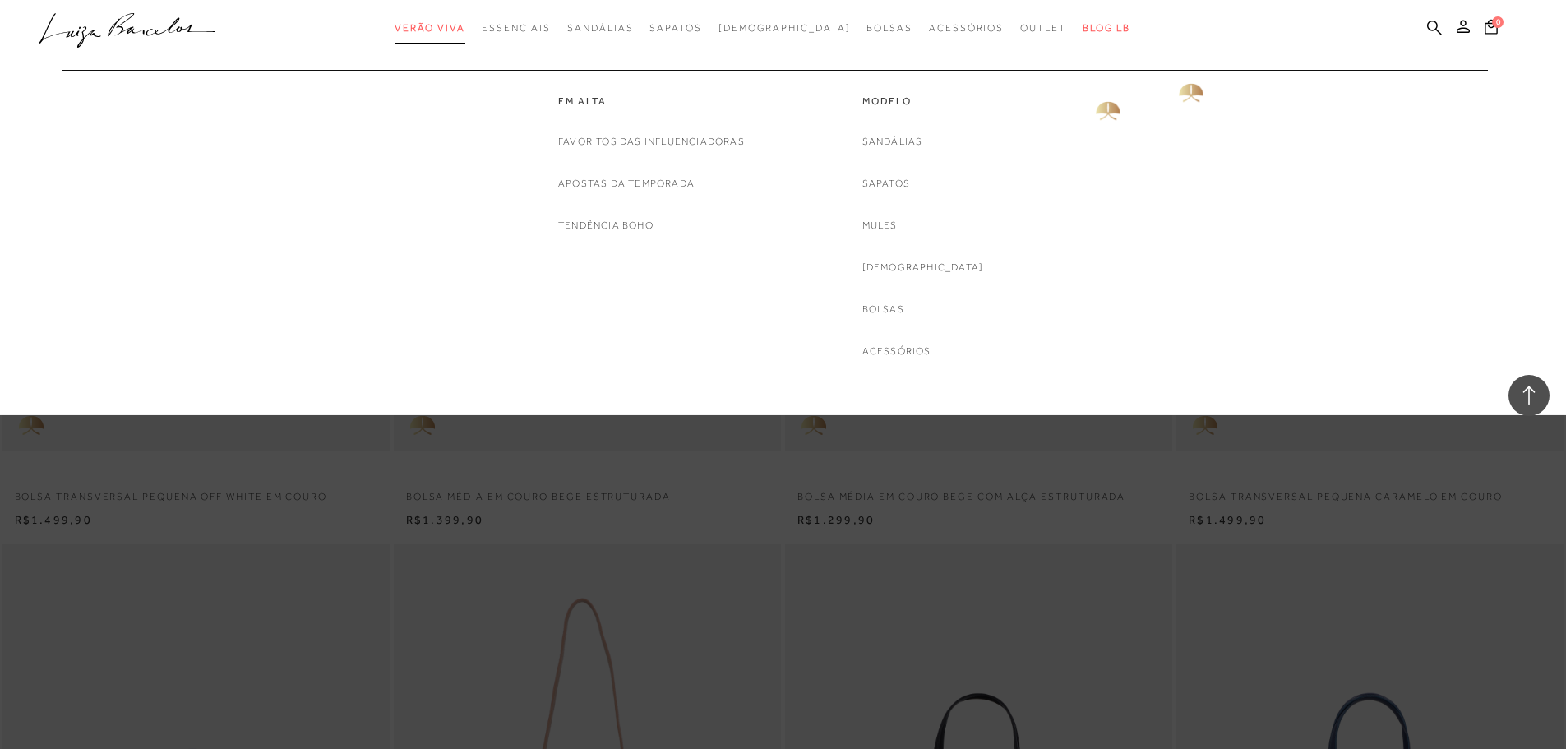
click at [465, 32] on span "Verão Viva" at bounding box center [430, 28] width 71 height 12
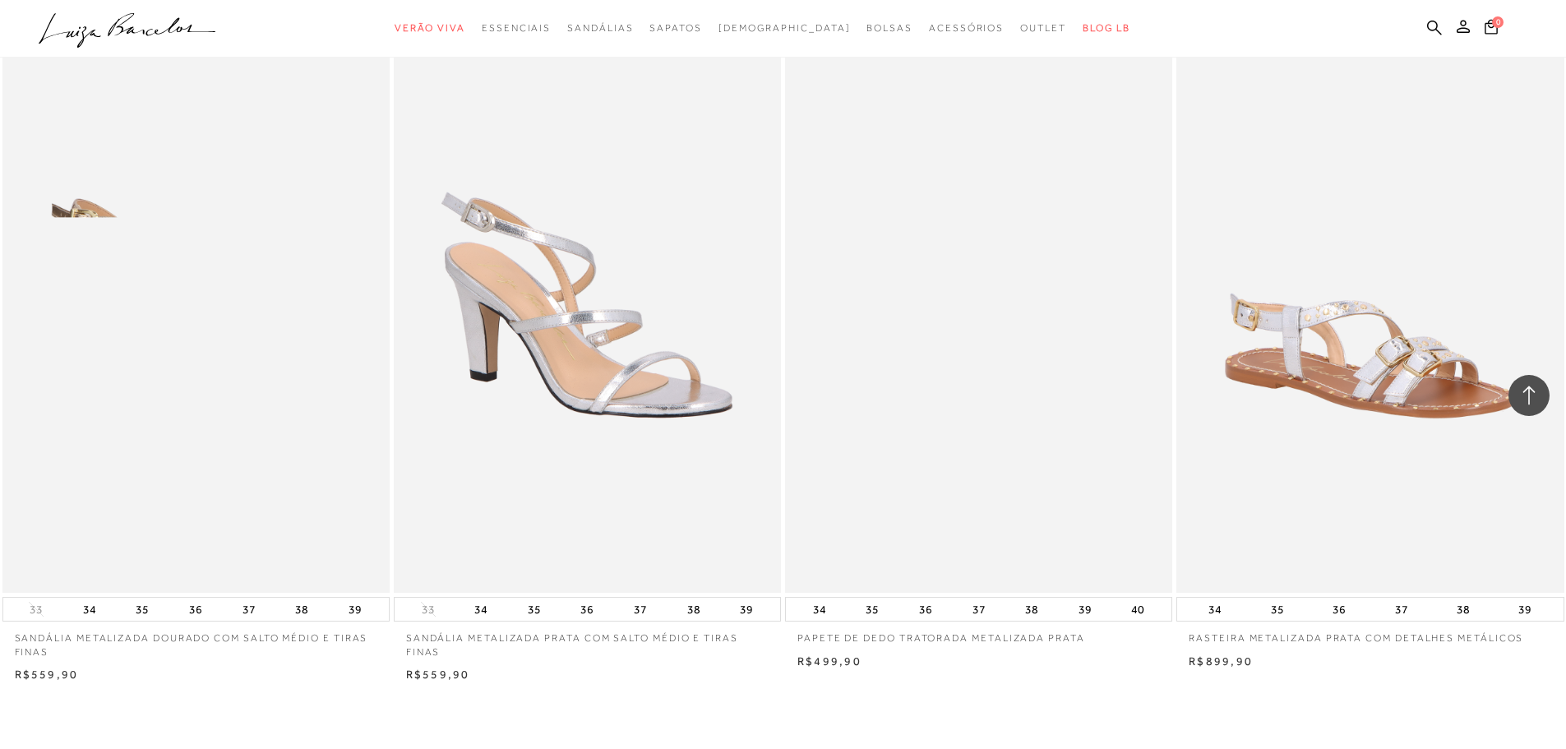
scroll to position [3863, 0]
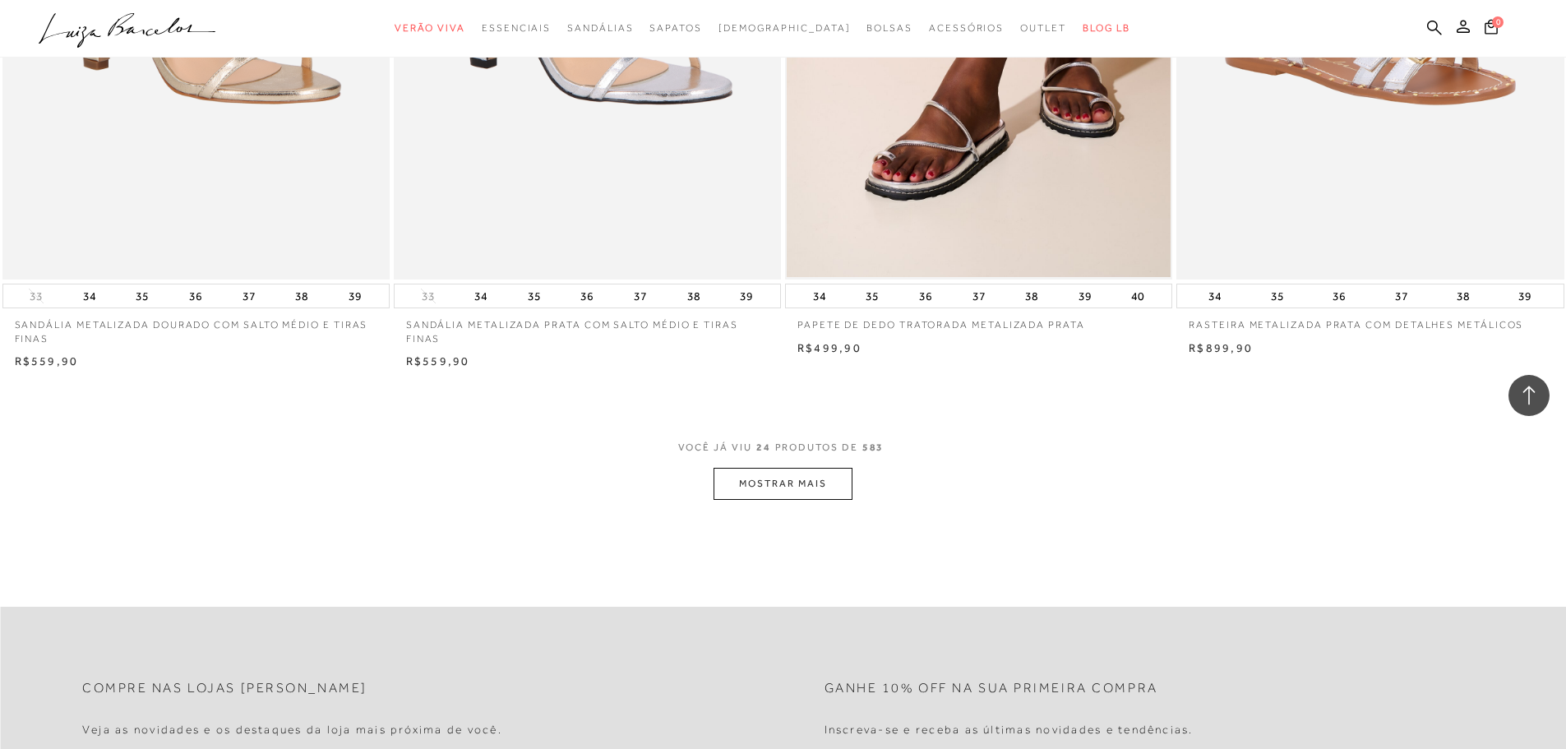
click at [761, 479] on button "MOSTRAR MAIS" at bounding box center [783, 484] width 138 height 32
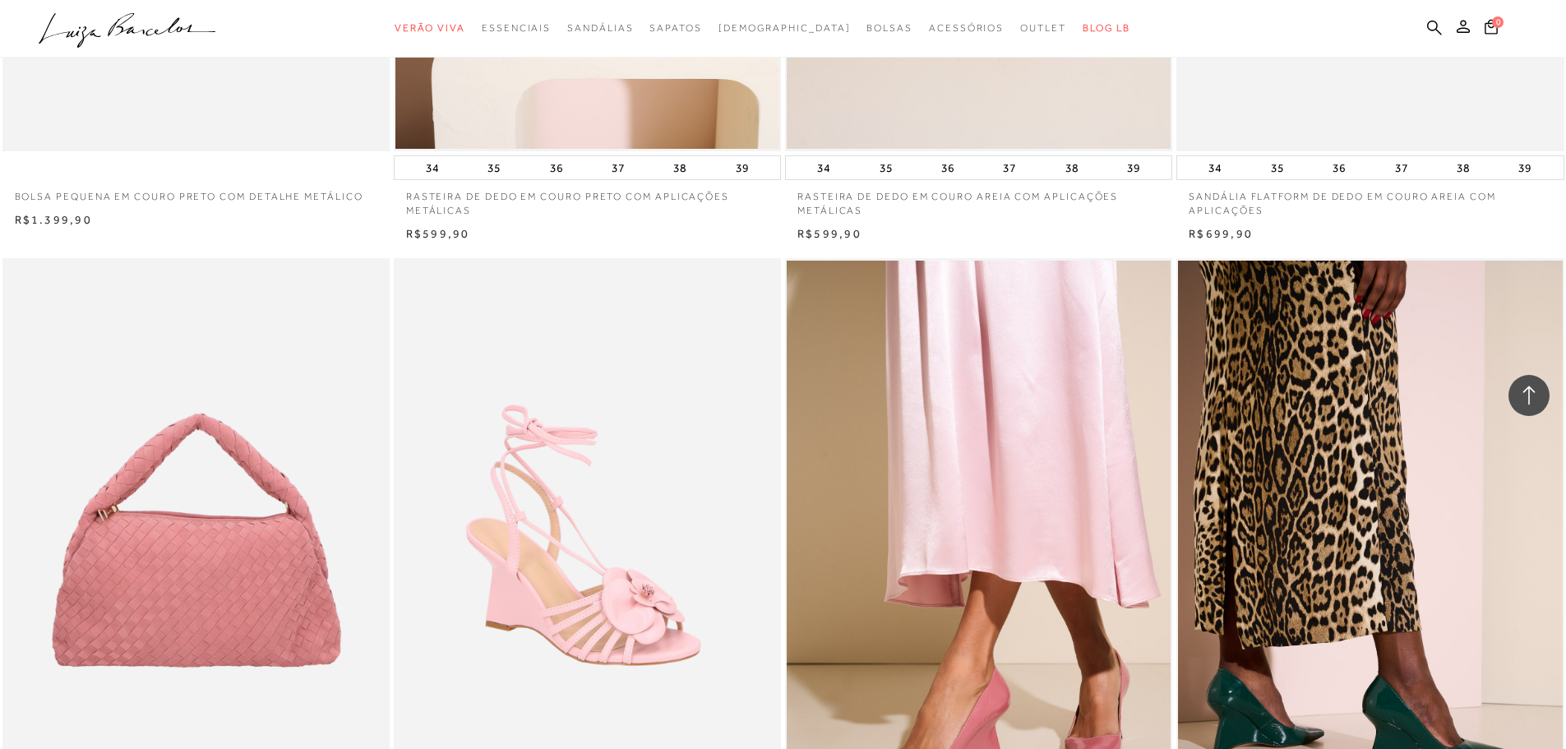
scroll to position [4768, 0]
